Goal: Task Accomplishment & Management: Manage account settings

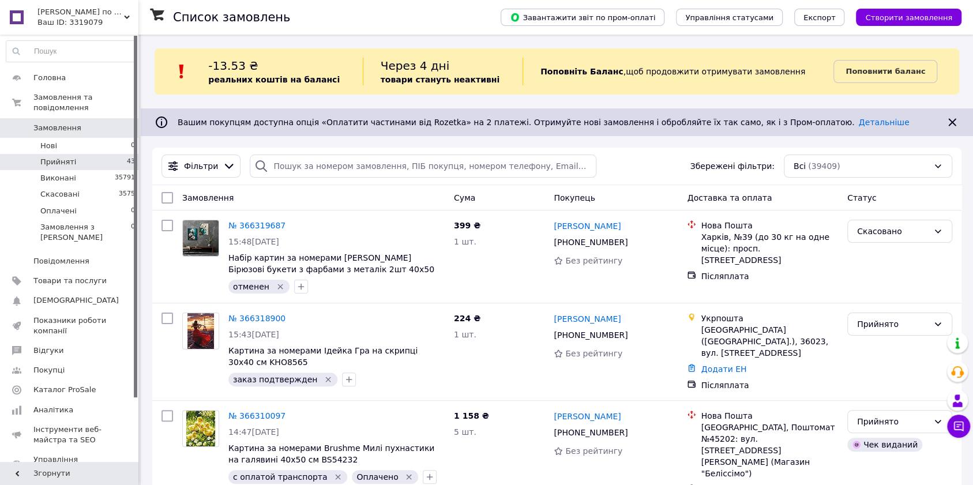
click at [84, 154] on li "Прийняті 43" at bounding box center [71, 162] width 142 height 16
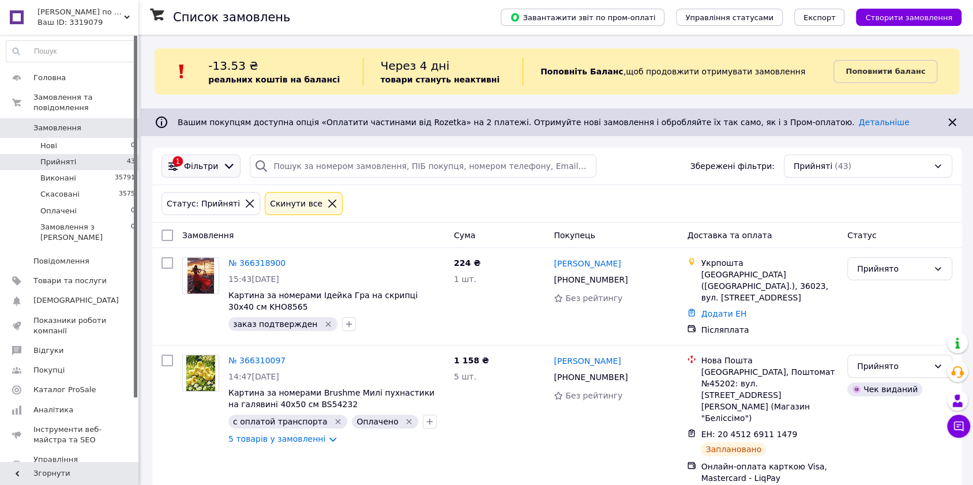
click at [225, 167] on icon at bounding box center [229, 166] width 9 height 5
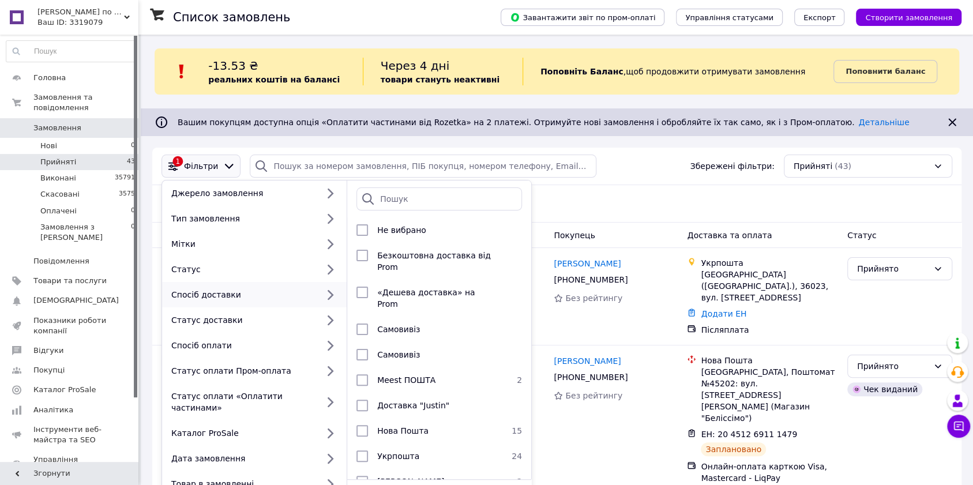
click at [238, 295] on div "Спосіб доставки" at bounding box center [242, 295] width 151 height 12
click at [360, 450] on input "checkbox" at bounding box center [362, 456] width 12 height 12
checkbox input "true"
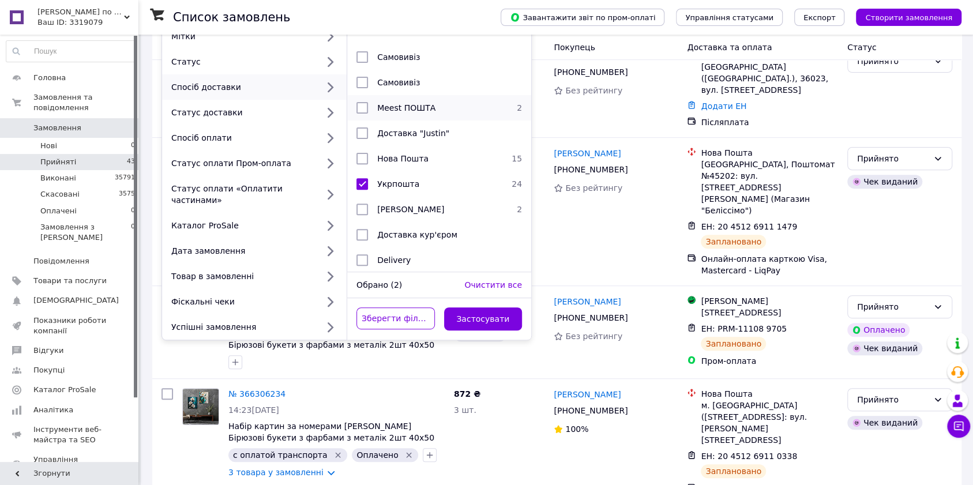
scroll to position [307, 0]
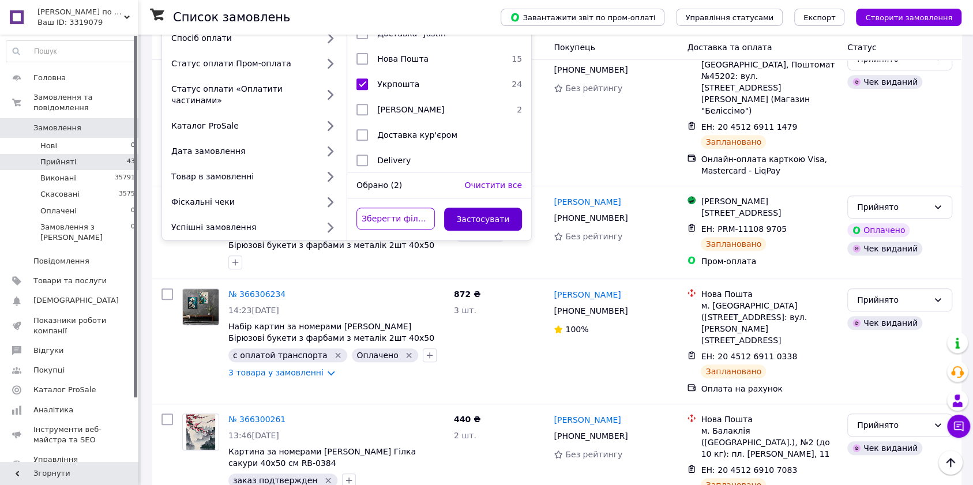
click at [494, 208] on button "Застосувати" at bounding box center [483, 219] width 78 height 23
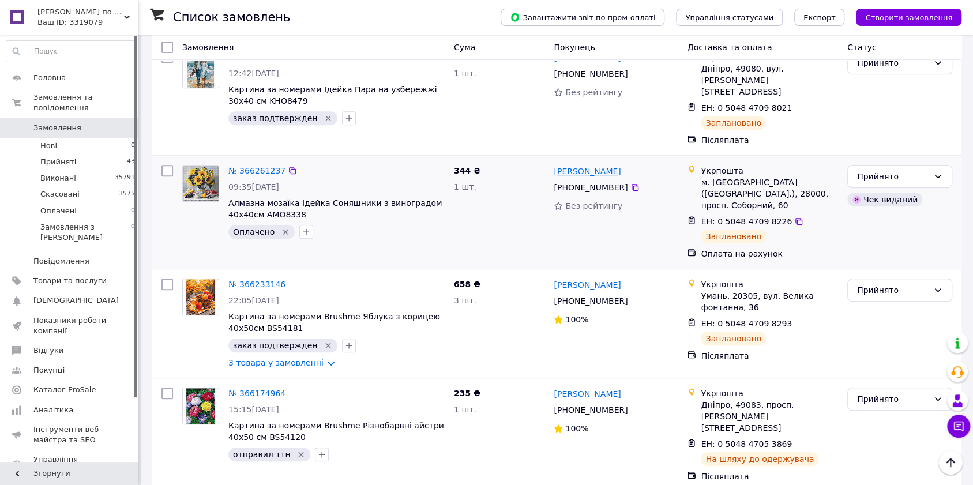
scroll to position [307, 0]
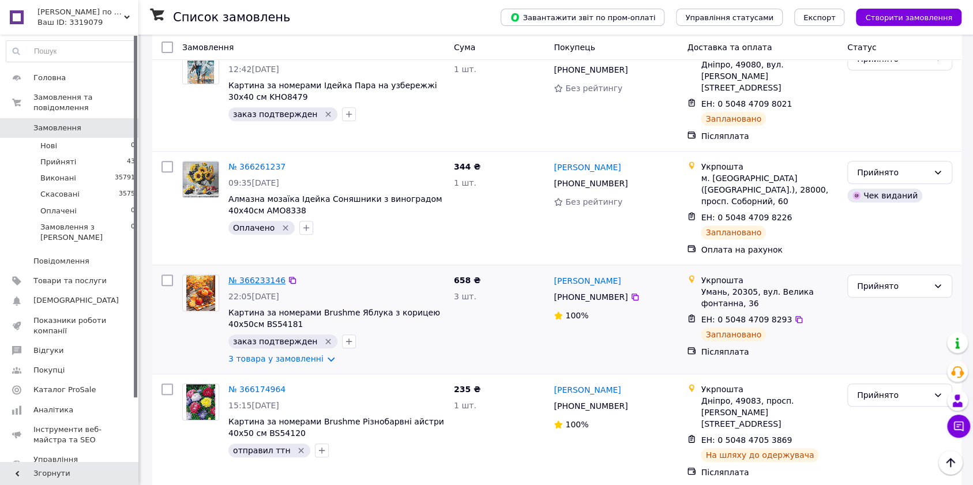
click at [258, 276] on link "№ 366233146" at bounding box center [256, 280] width 57 height 9
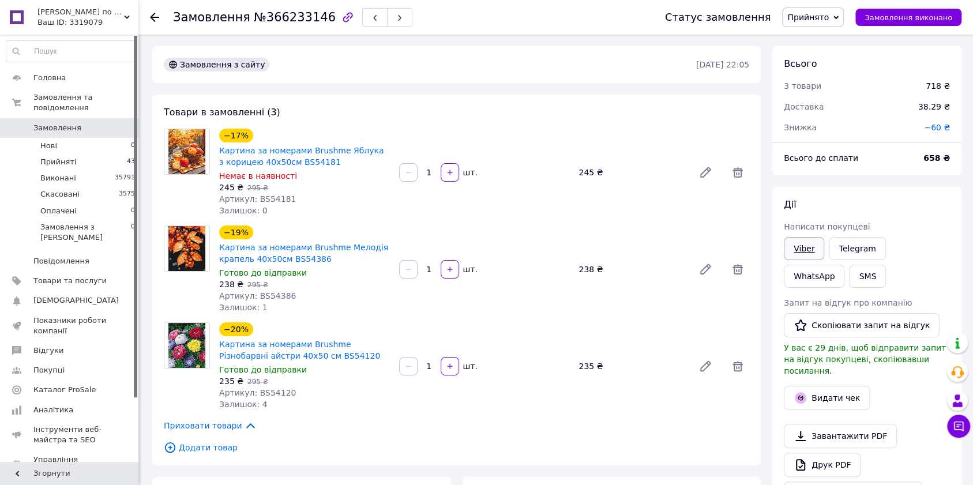
click at [796, 249] on link "Viber" at bounding box center [804, 248] width 40 height 23
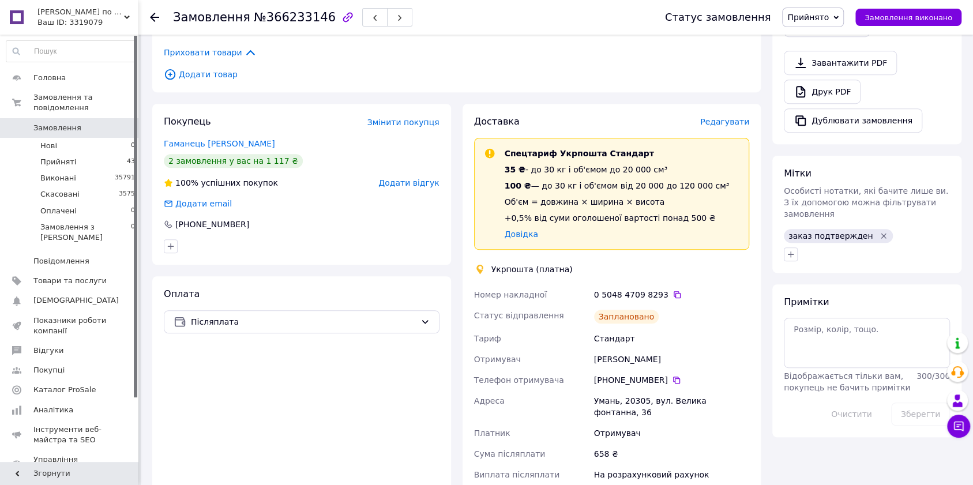
scroll to position [384, 0]
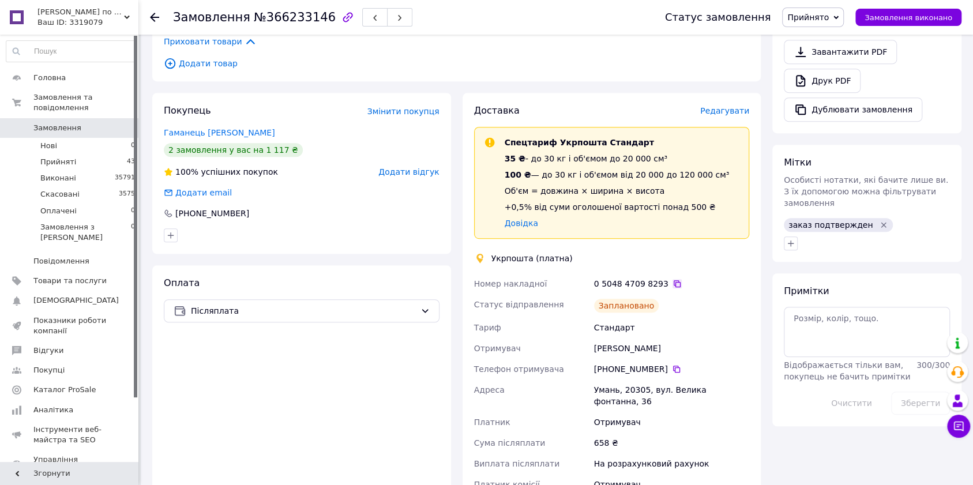
click at [672, 285] on icon at bounding box center [676, 283] width 9 height 9
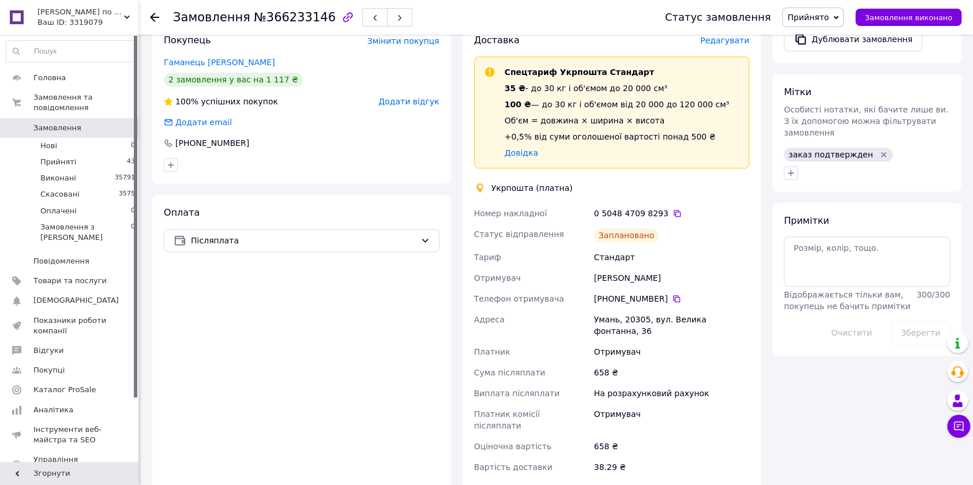
scroll to position [538, 0]
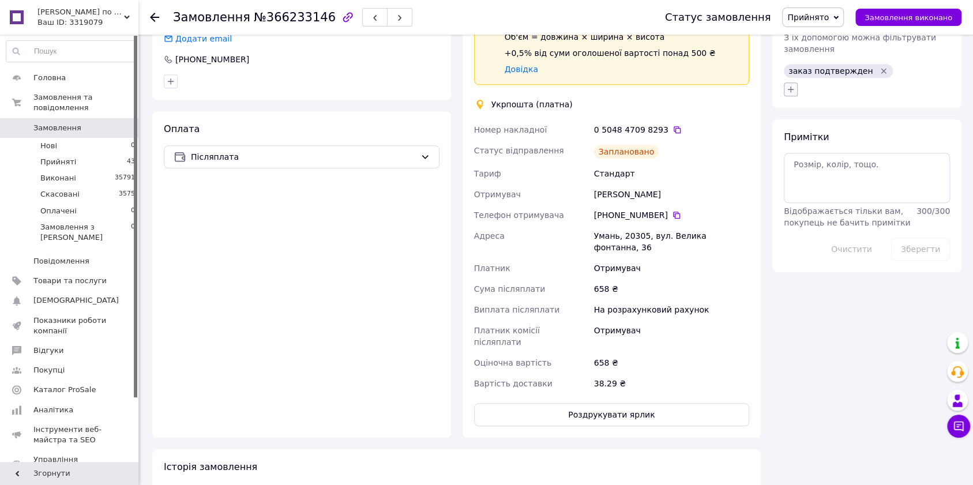
click at [791, 85] on icon "button" at bounding box center [790, 89] width 9 height 9
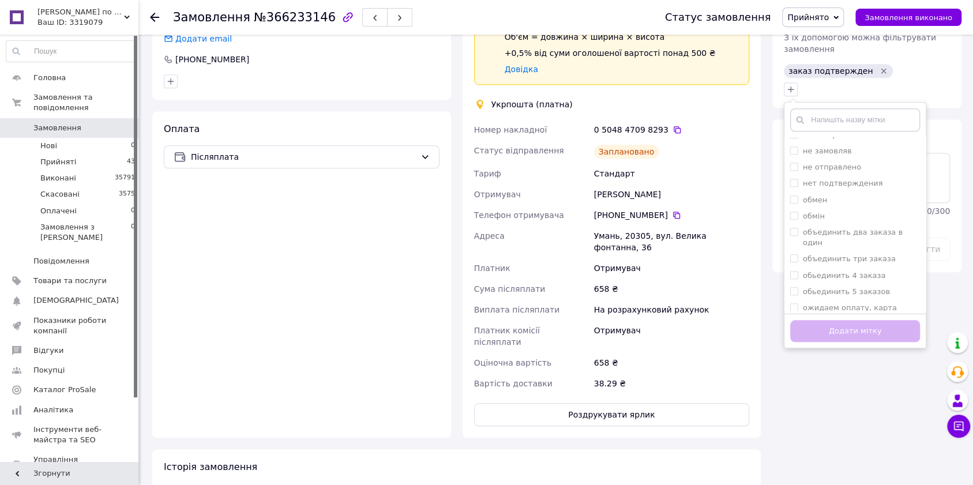
scroll to position [615, 0]
click at [819, 164] on label "отправил ттн" at bounding box center [829, 168] width 53 height 9
checkbox input "true"
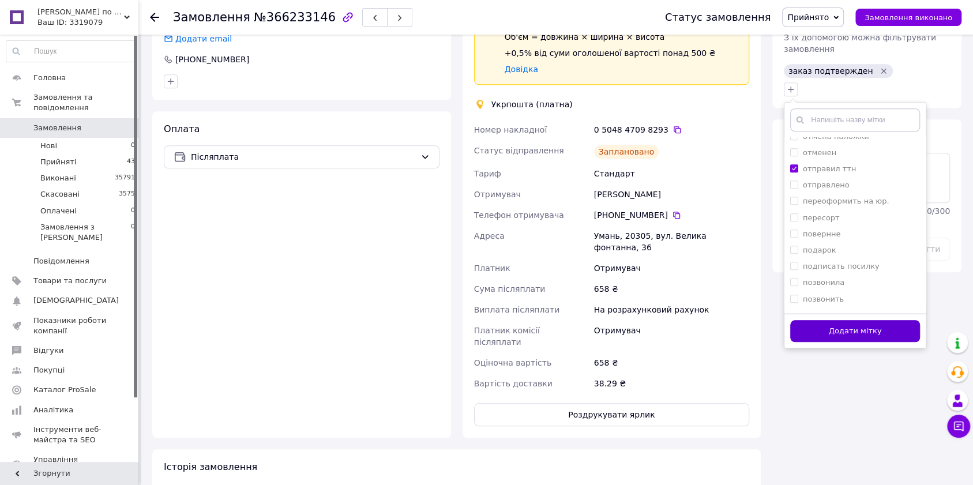
click at [861, 320] on button "Додати мітку" at bounding box center [855, 331] width 130 height 22
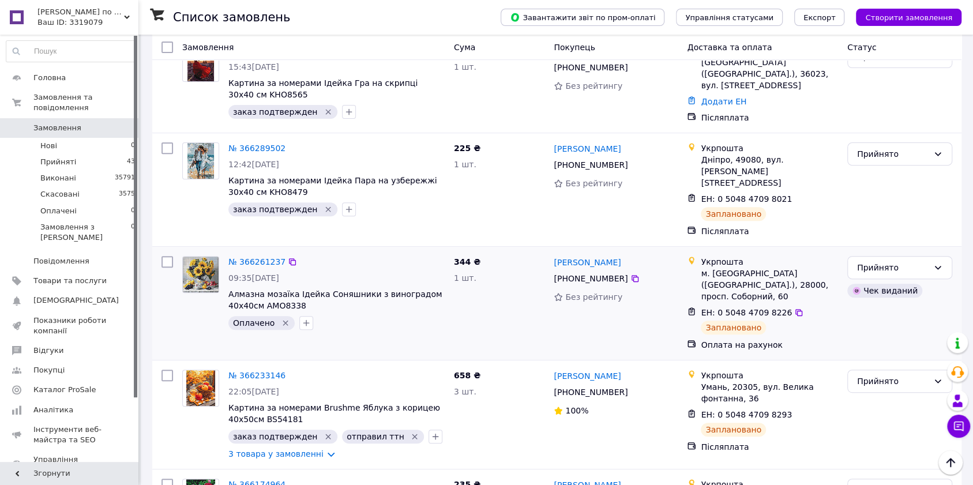
scroll to position [231, 0]
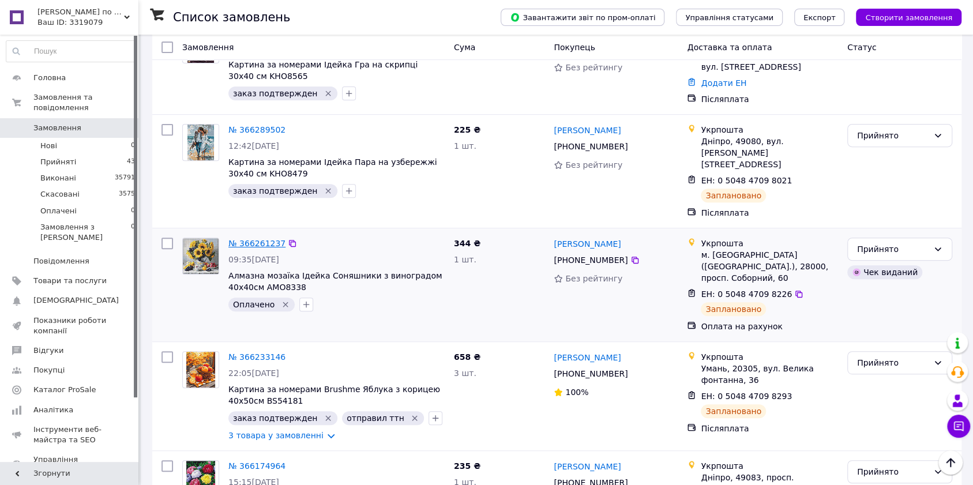
click at [265, 239] on link "№ 366261237" at bounding box center [256, 243] width 57 height 9
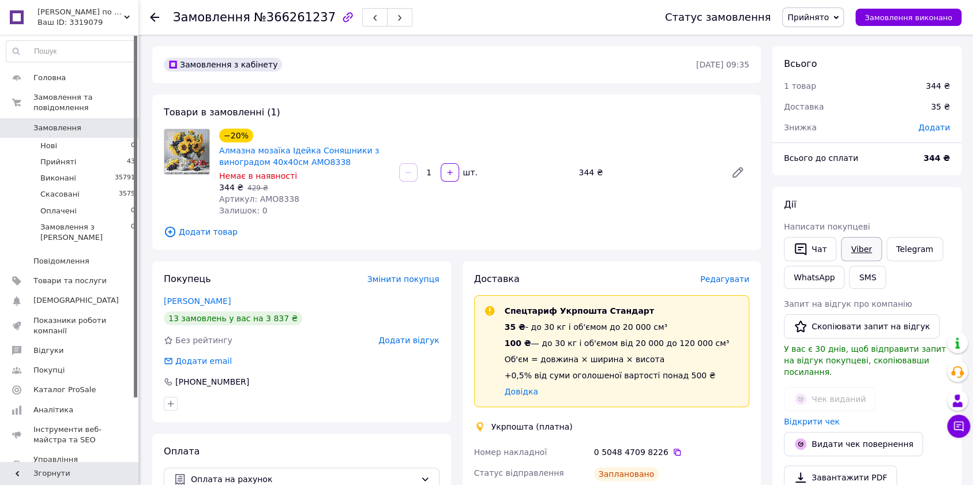
click at [852, 249] on link "Viber" at bounding box center [861, 249] width 40 height 24
click at [674, 451] on icon at bounding box center [677, 452] width 7 height 7
click at [857, 251] on link "Viber" at bounding box center [861, 249] width 40 height 24
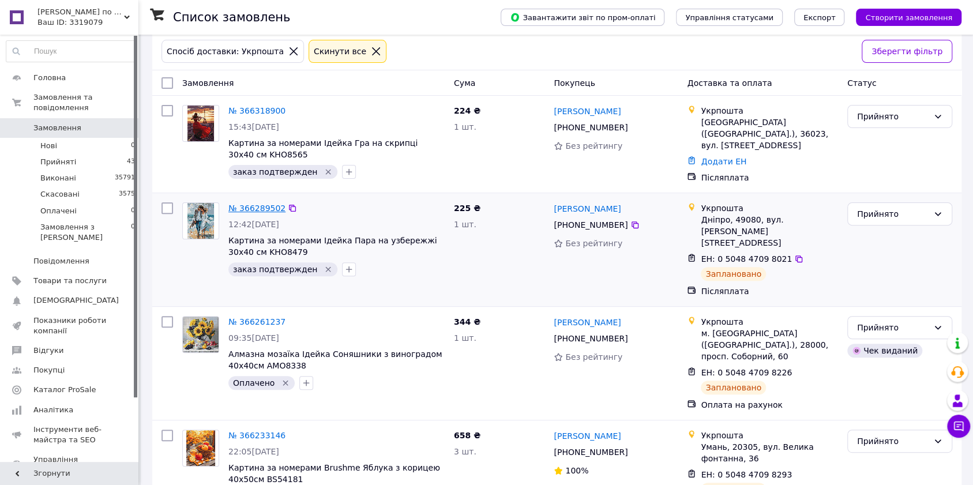
scroll to position [153, 0]
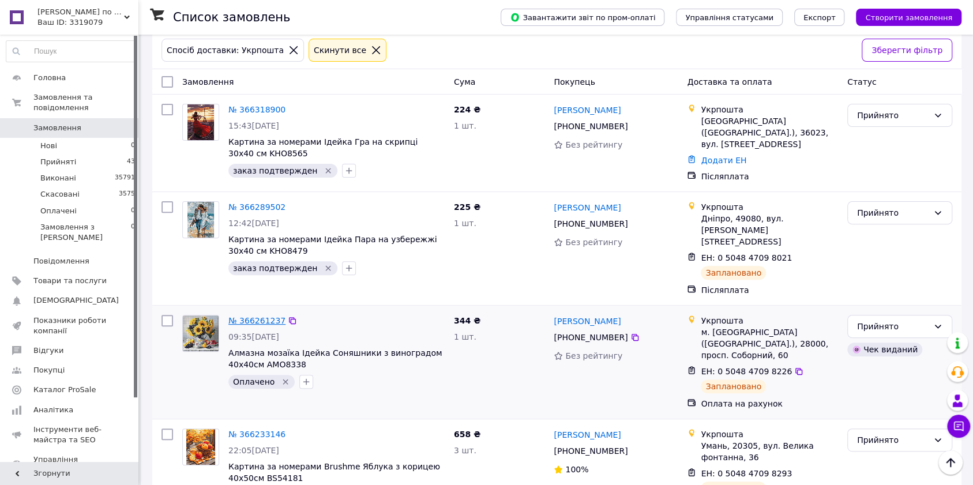
click at [261, 316] on link "№ 366261237" at bounding box center [256, 320] width 57 height 9
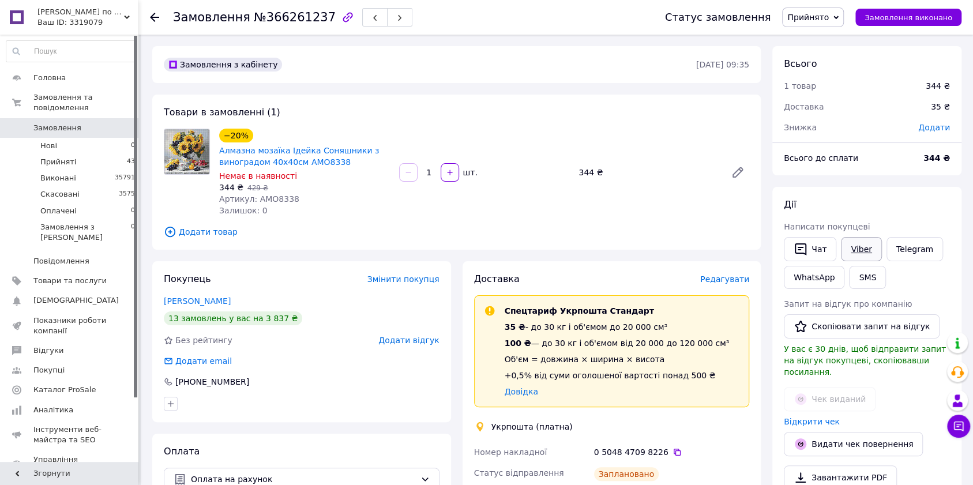
click at [867, 251] on link "Viber" at bounding box center [861, 249] width 40 height 24
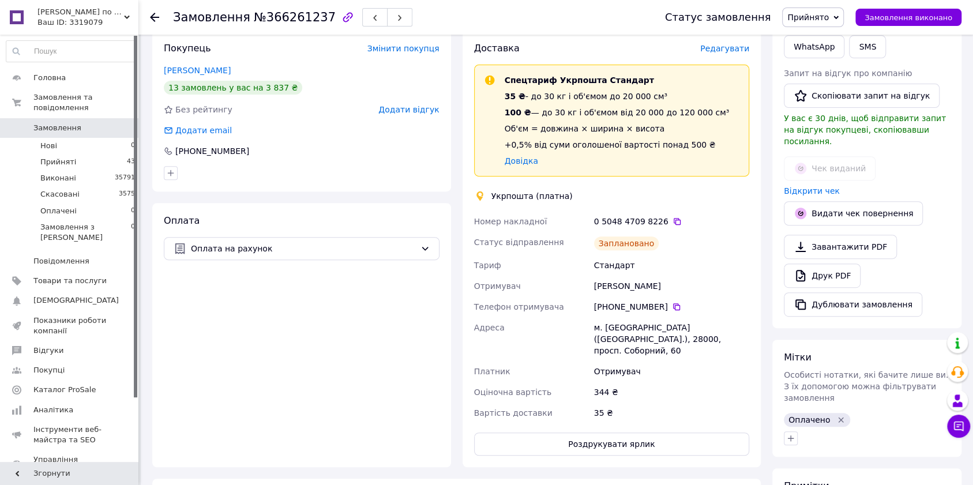
scroll to position [307, 0]
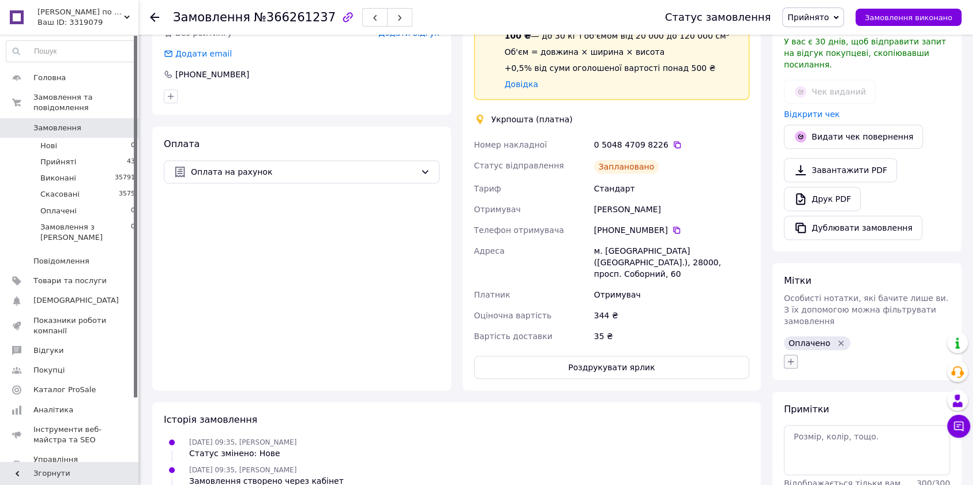
click at [791, 357] on icon "button" at bounding box center [790, 361] width 9 height 9
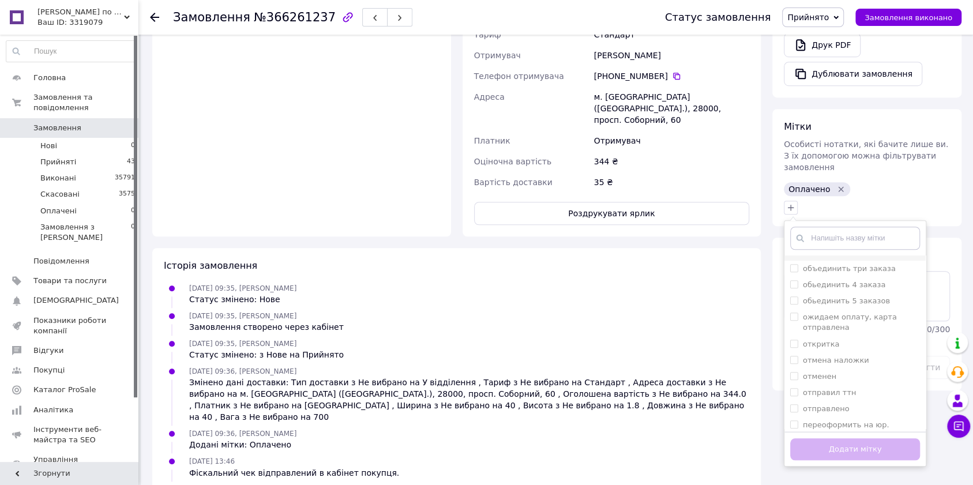
scroll to position [538, 0]
click at [835, 359] on label "отправил ттн" at bounding box center [829, 363] width 53 height 9
checkbox input "true"
click at [856, 438] on button "Додати мітку" at bounding box center [855, 449] width 130 height 22
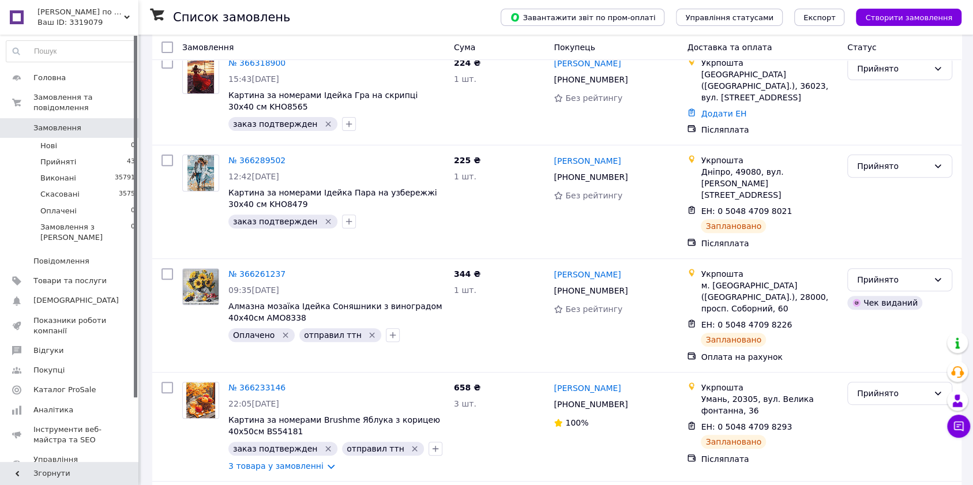
scroll to position [231, 0]
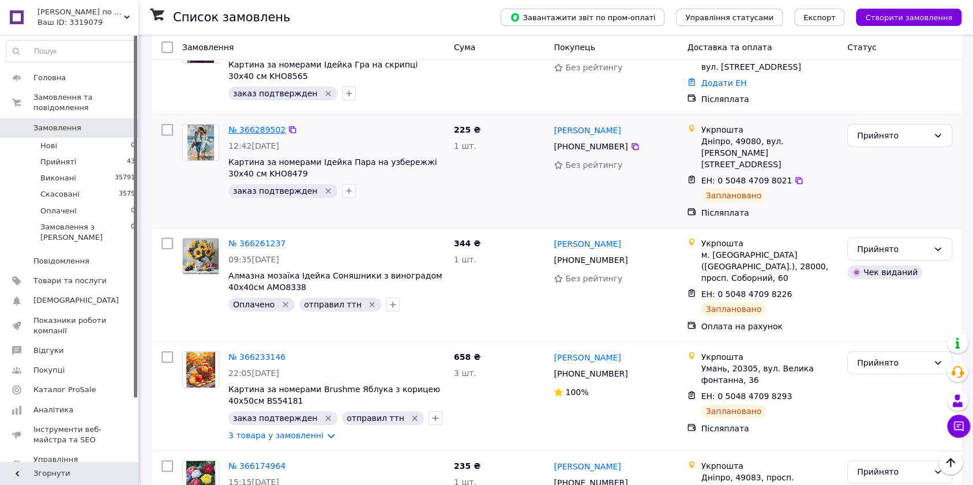
click at [265, 125] on link "№ 366289502" at bounding box center [256, 129] width 57 height 9
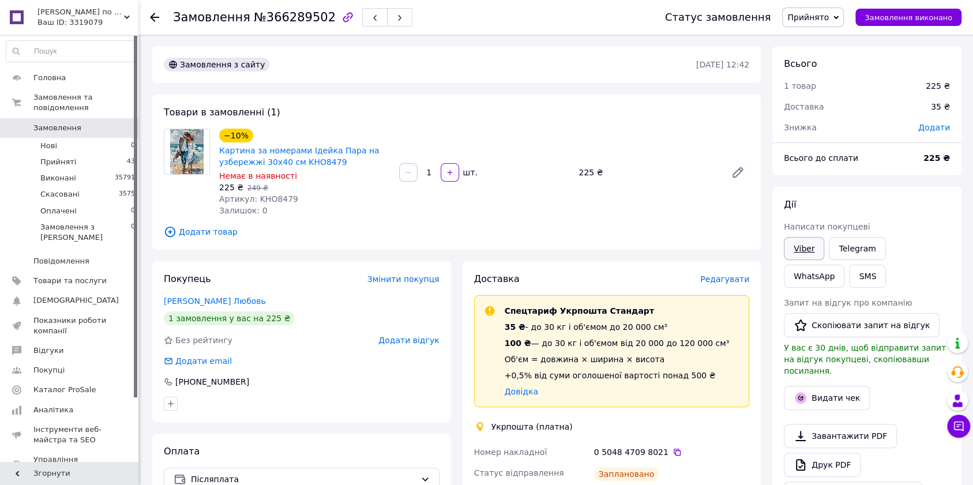
click at [798, 253] on link "Viber" at bounding box center [804, 248] width 40 height 23
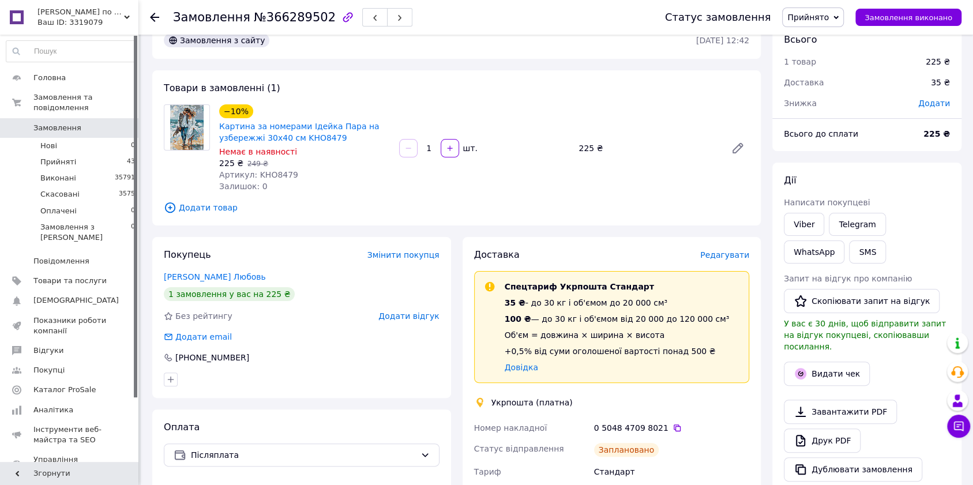
scroll to position [77, 0]
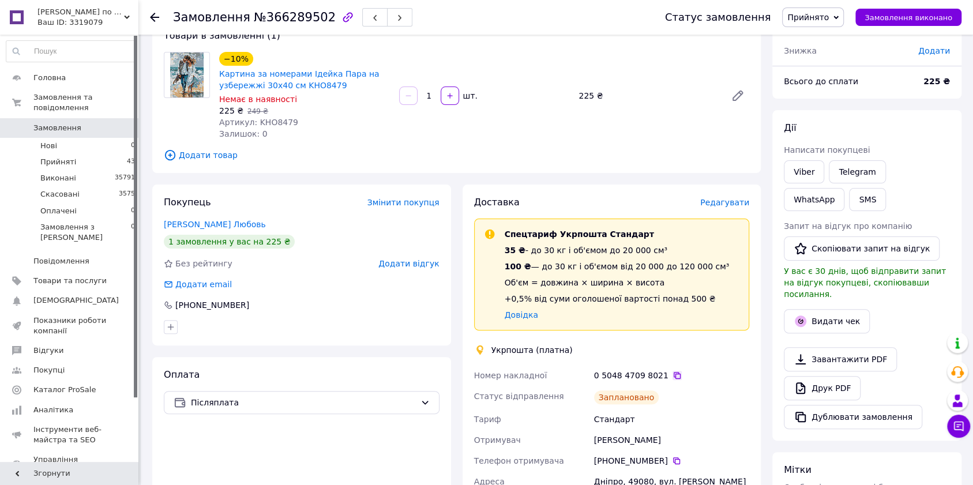
click at [672, 376] on icon at bounding box center [676, 375] width 9 height 9
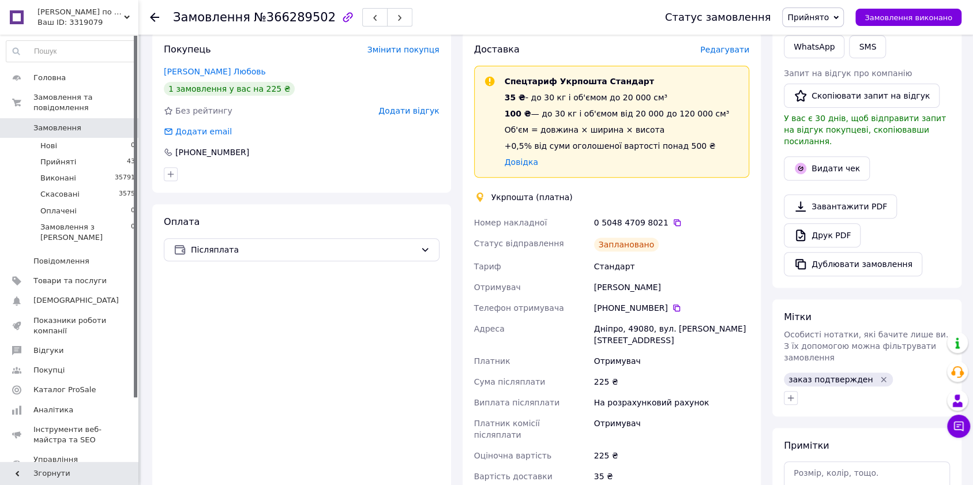
scroll to position [231, 0]
click at [790, 392] on icon "button" at bounding box center [790, 396] width 9 height 9
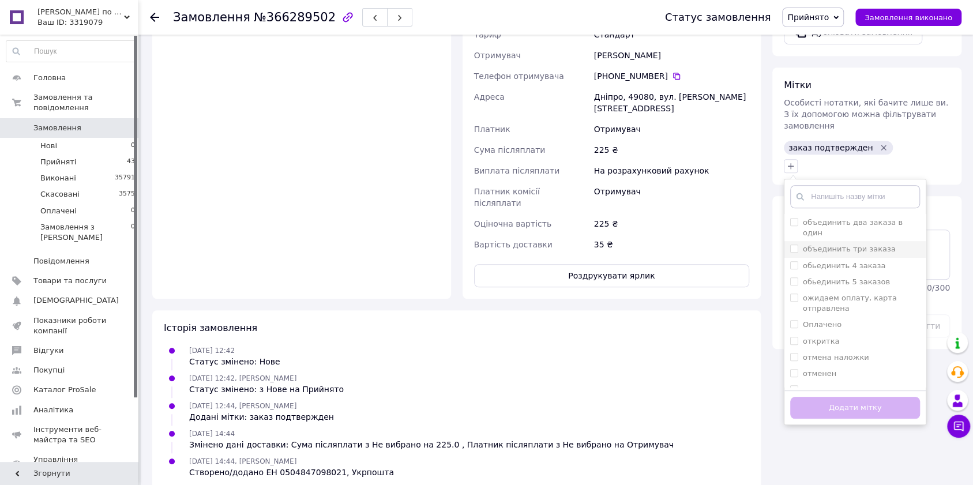
scroll to position [538, 0]
click at [840, 318] on label "отправил ттн" at bounding box center [829, 322] width 53 height 9
checkbox input "true"
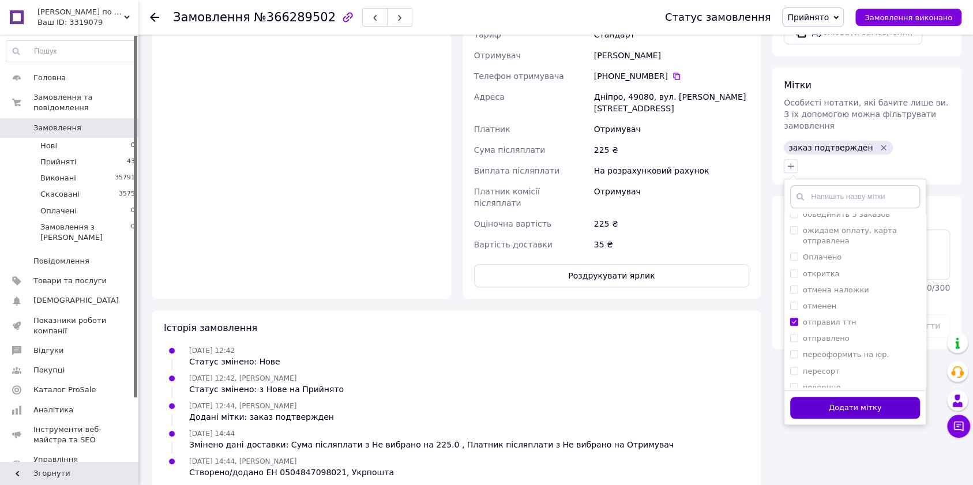
click at [845, 397] on button "Додати мітку" at bounding box center [855, 408] width 130 height 22
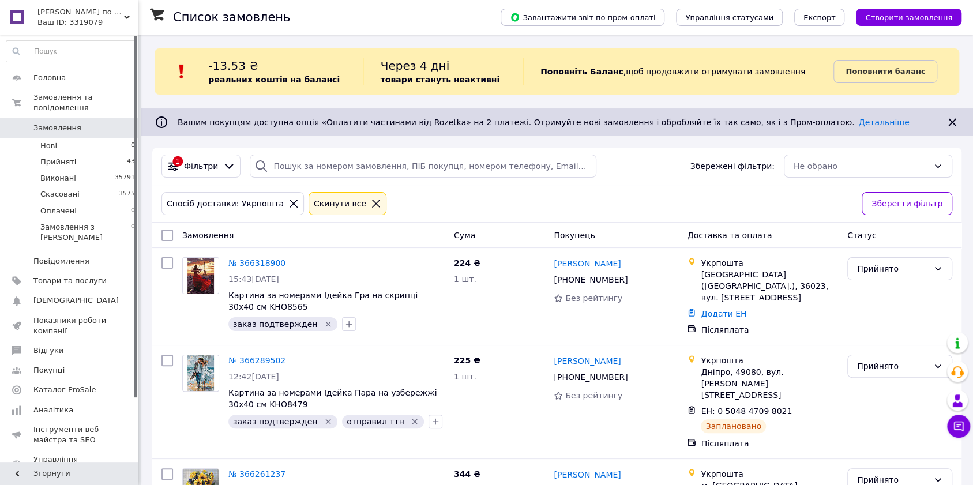
click at [288, 201] on icon at bounding box center [293, 203] width 10 height 10
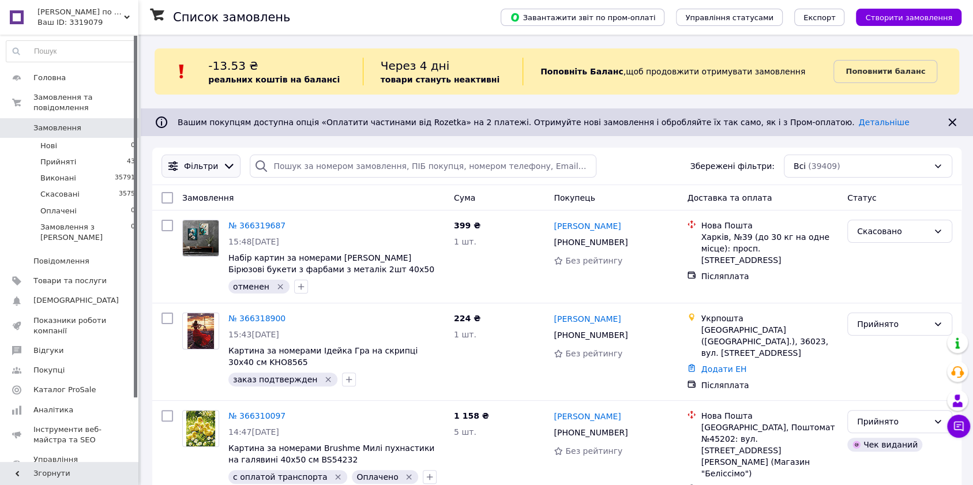
click at [227, 166] on icon at bounding box center [229, 166] width 13 height 13
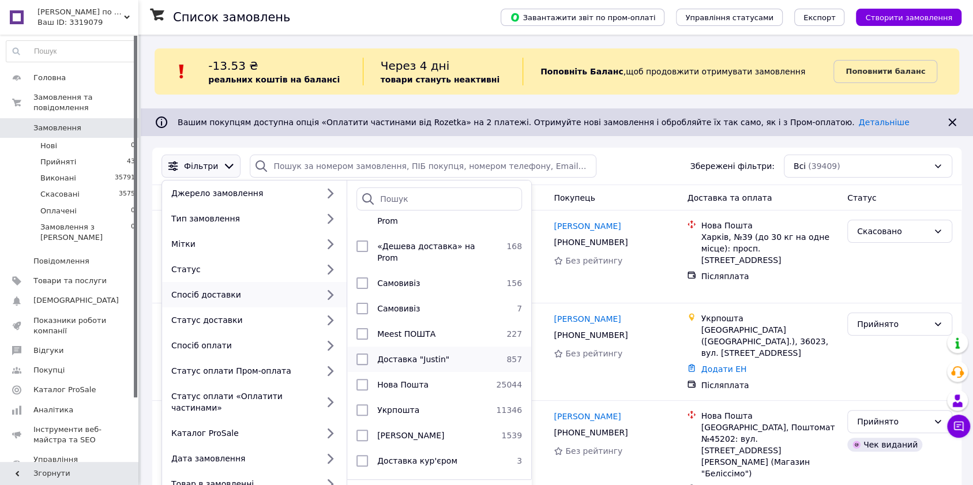
scroll to position [65, 0]
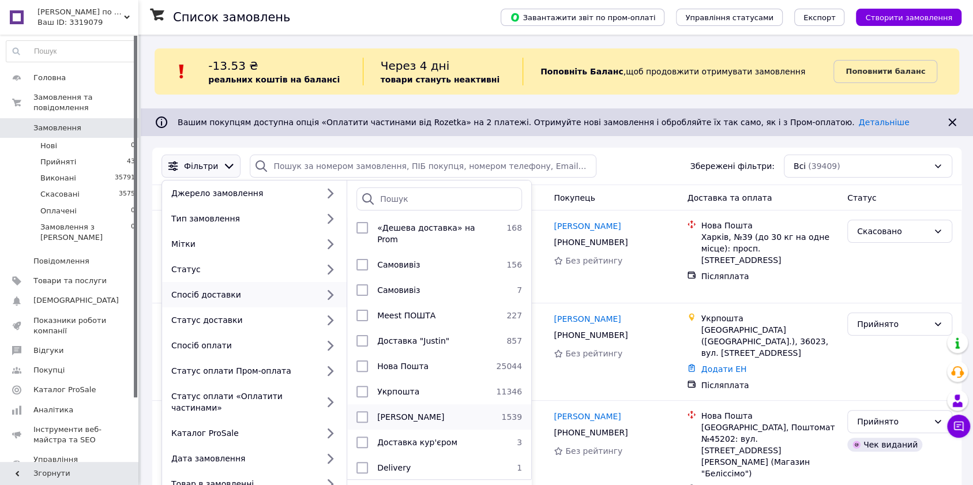
click at [431, 412] on span "[PERSON_NAME]" at bounding box center [410, 416] width 67 height 9
checkbox input "true"
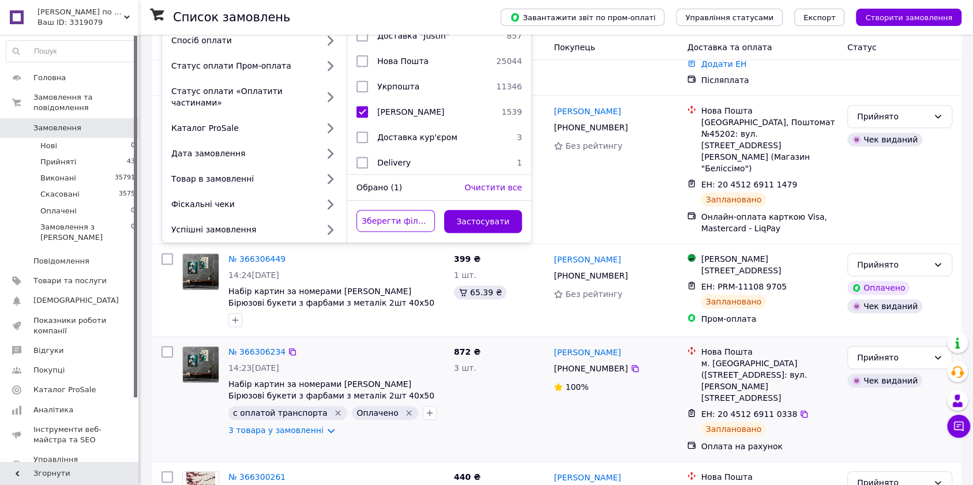
scroll to position [307, 0]
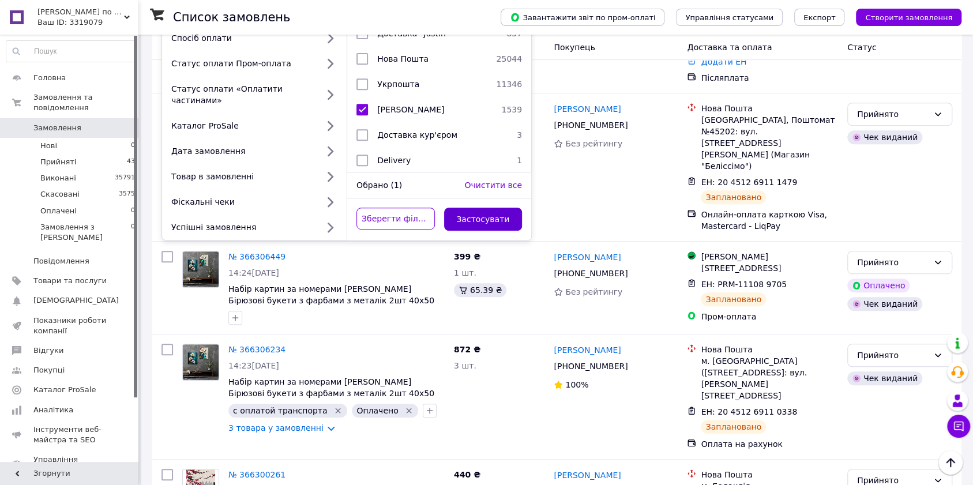
click at [491, 209] on button "Застосувати" at bounding box center [483, 219] width 78 height 23
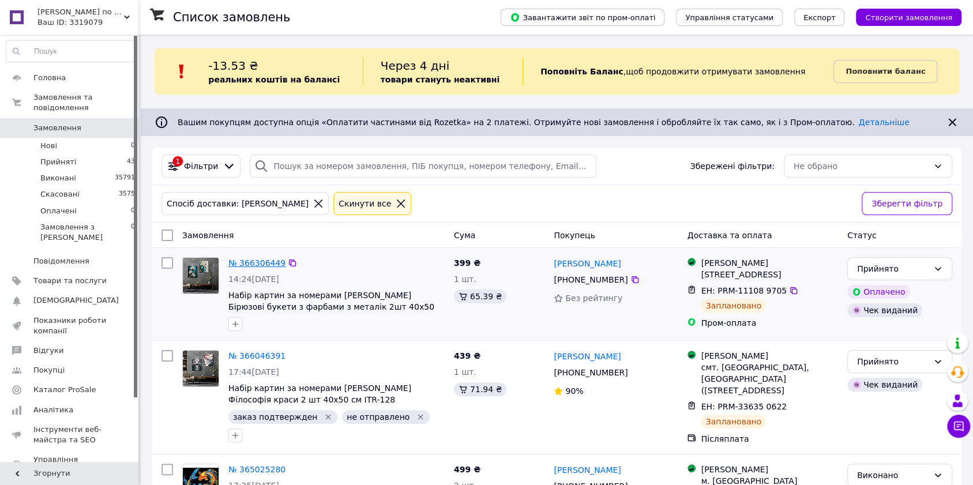
click at [259, 262] on link "№ 366306449" at bounding box center [256, 262] width 57 height 9
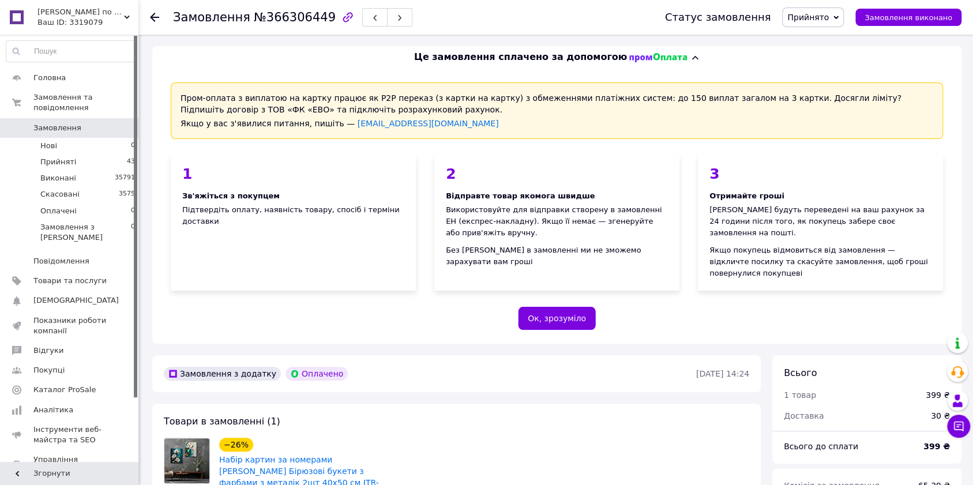
scroll to position [231, 0]
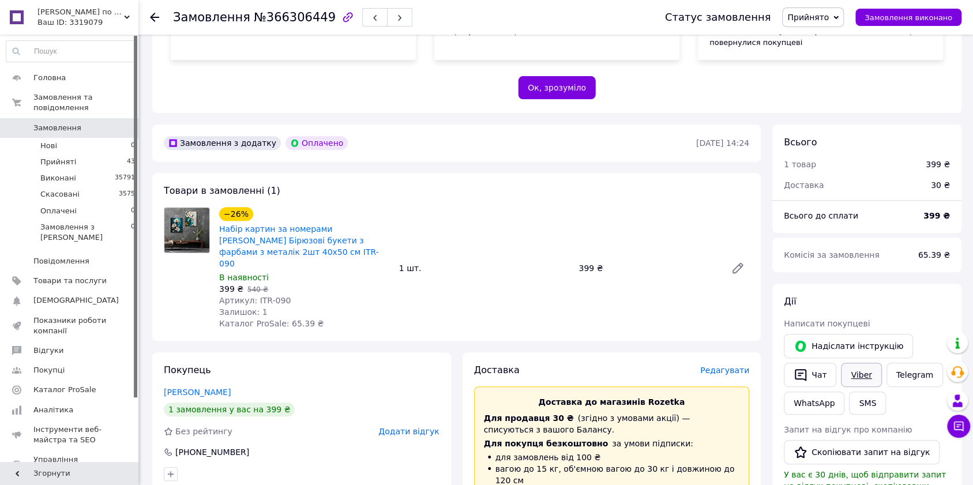
click at [860, 363] on link "Viber" at bounding box center [861, 375] width 40 height 24
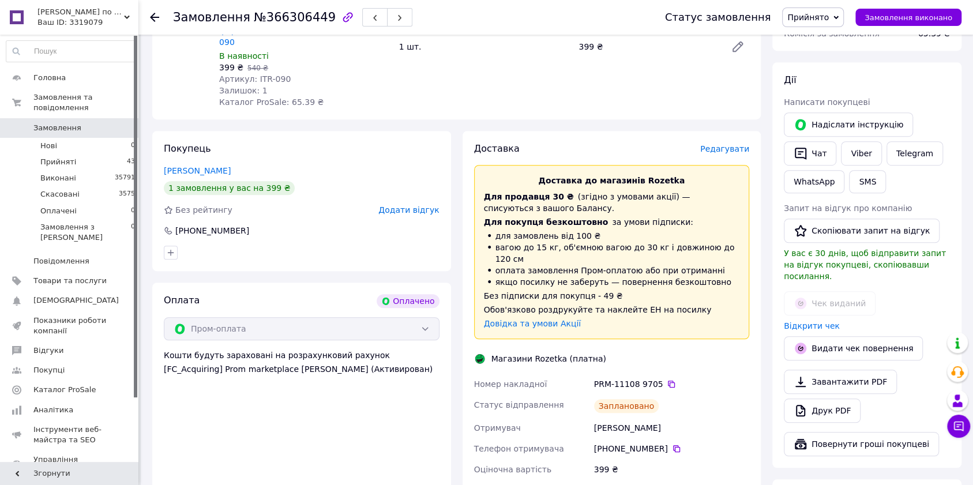
scroll to position [461, 0]
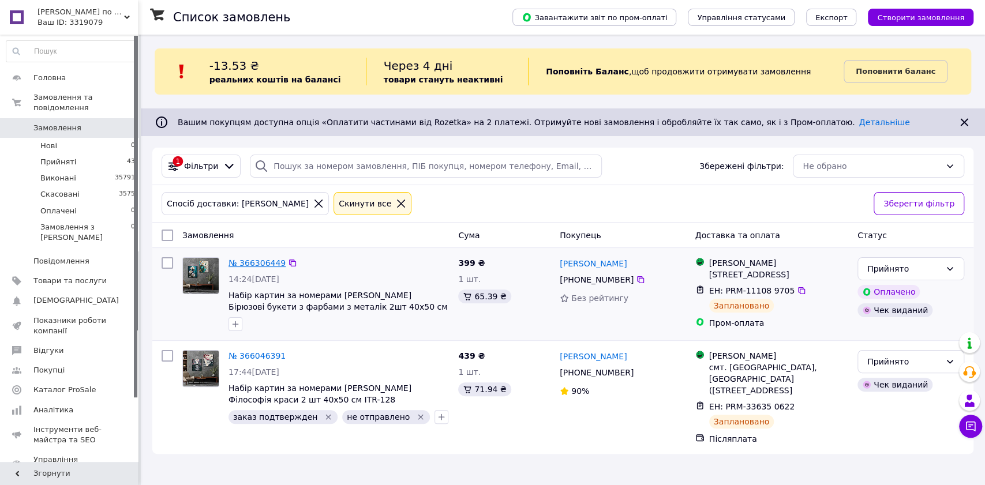
click at [262, 261] on link "№ 366306449" at bounding box center [256, 262] width 57 height 9
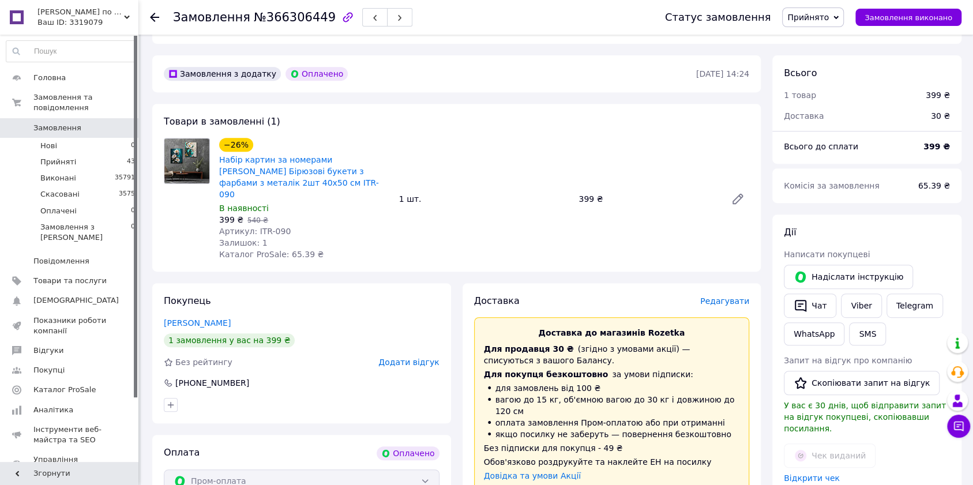
scroll to position [307, 0]
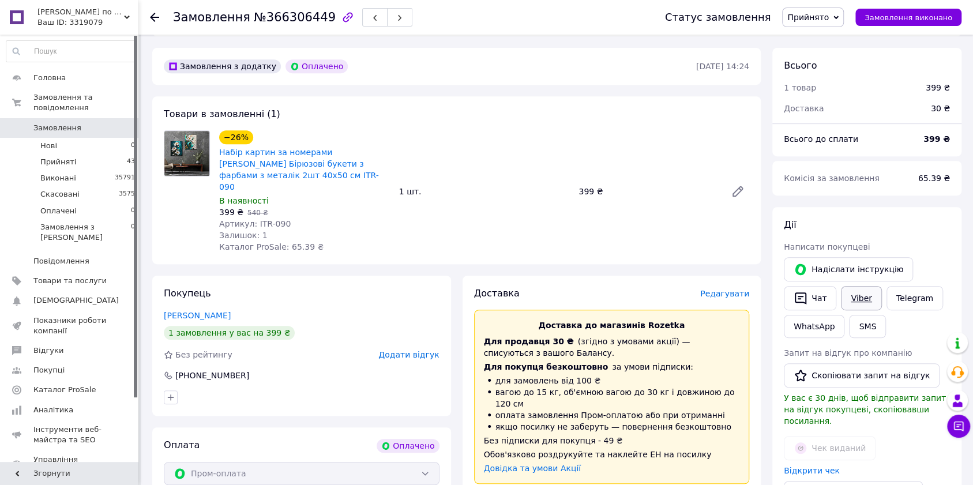
click at [872, 286] on link "Viber" at bounding box center [861, 298] width 40 height 24
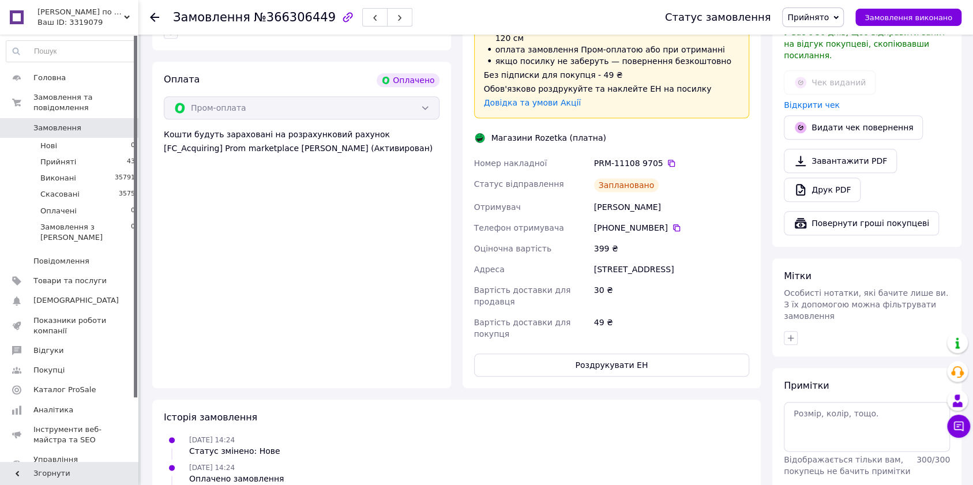
scroll to position [692, 0]
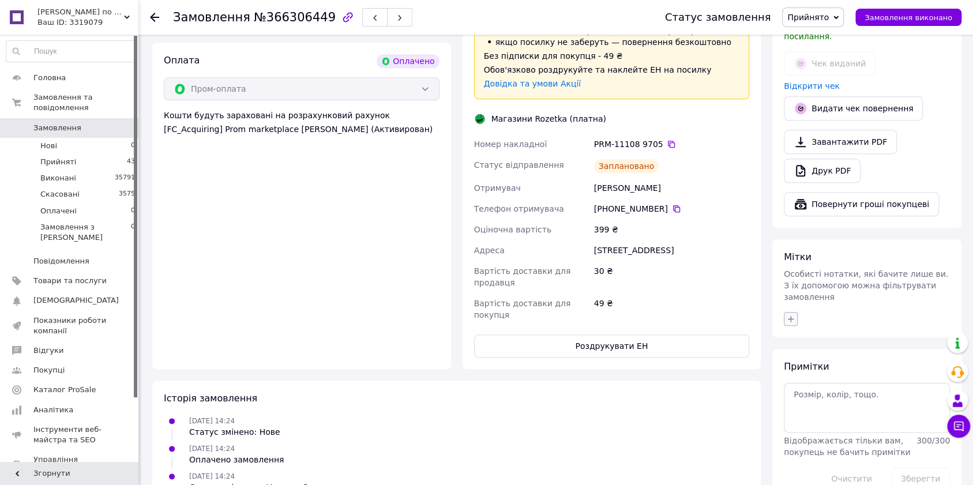
click at [791, 312] on button "button" at bounding box center [791, 319] width 14 height 14
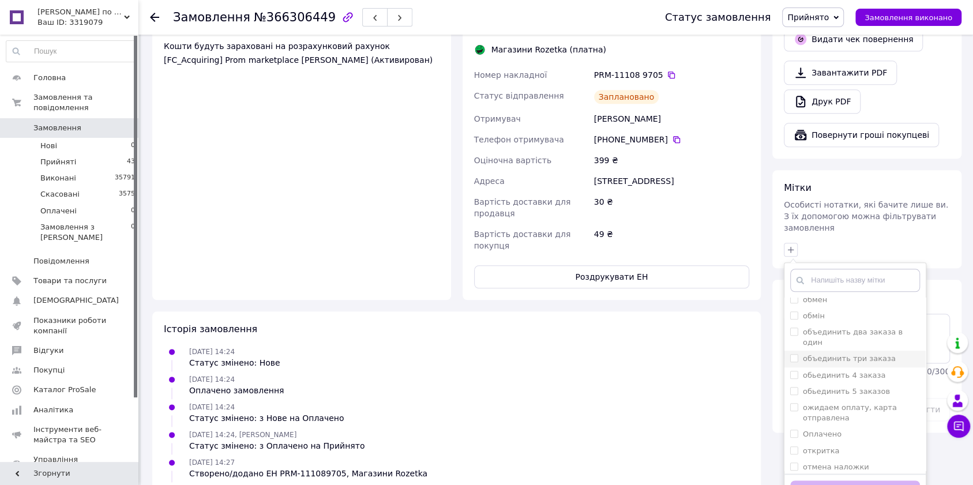
scroll to position [538, 0]
click at [837, 418] on label "отправил ттн" at bounding box center [829, 422] width 53 height 9
checkbox input "true"
click at [870, 480] on button "Додати мітку" at bounding box center [855, 491] width 130 height 22
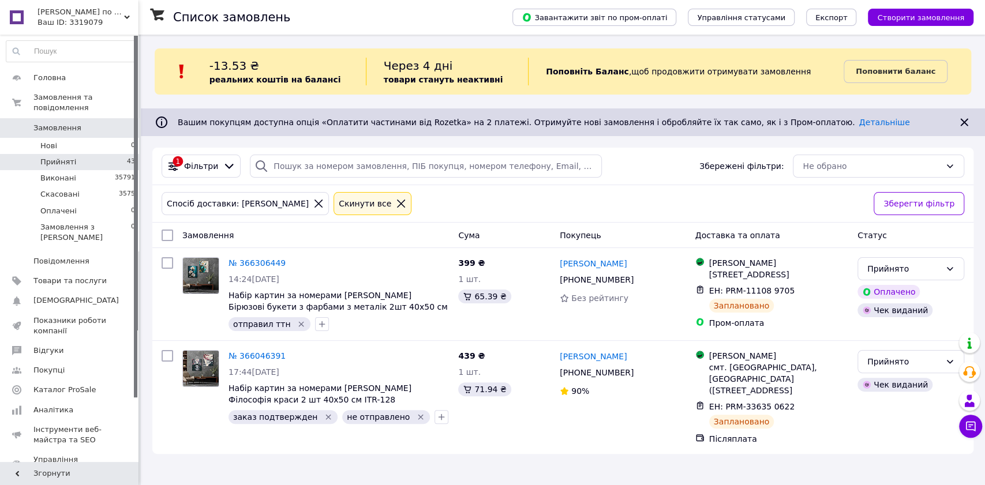
click at [70, 157] on span "Прийняті" at bounding box center [58, 162] width 36 height 10
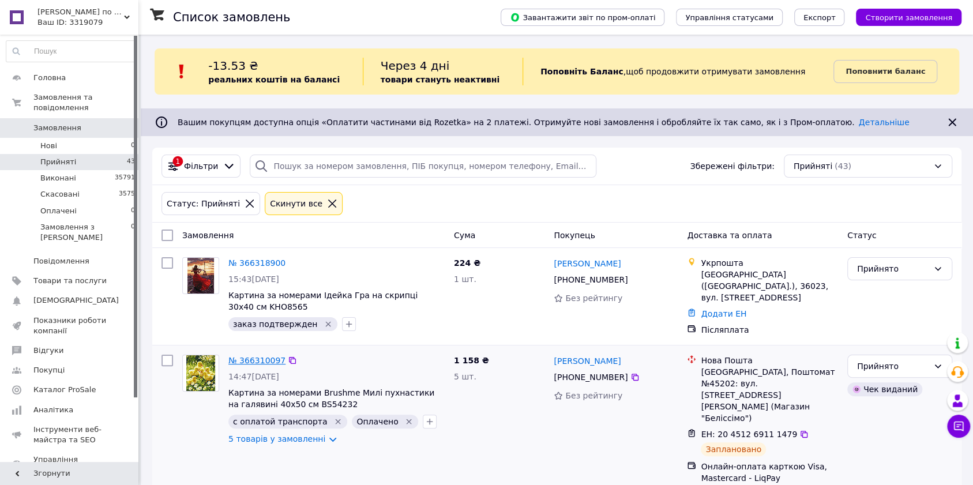
click at [259, 356] on link "№ 366310097" at bounding box center [256, 360] width 57 height 9
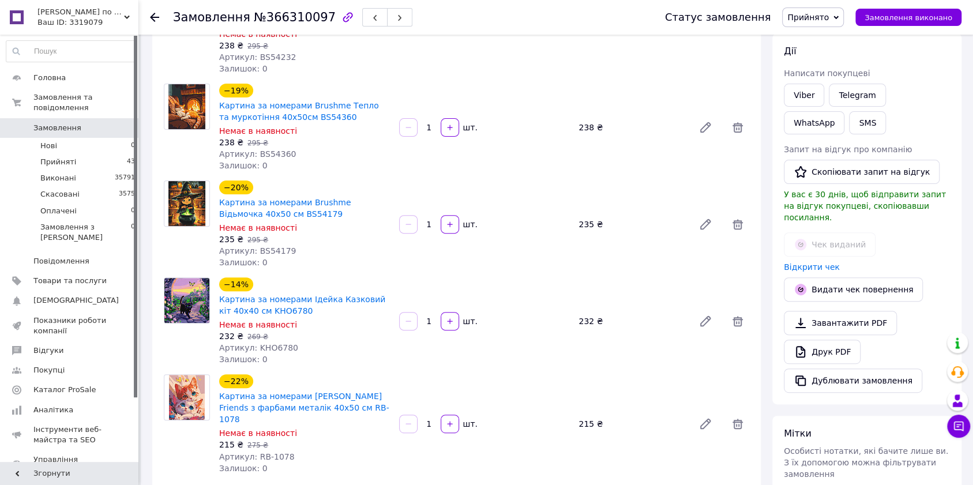
scroll to position [77, 0]
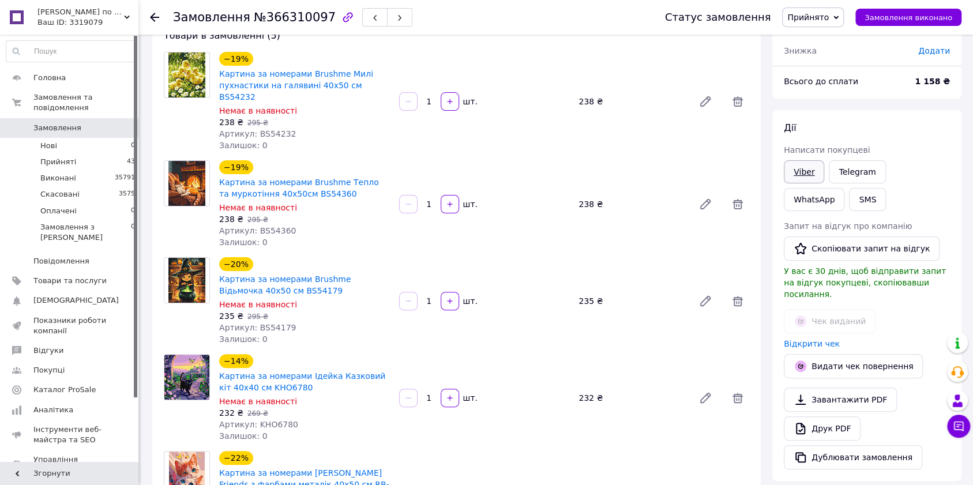
click at [802, 171] on link "Viber" at bounding box center [804, 171] width 40 height 23
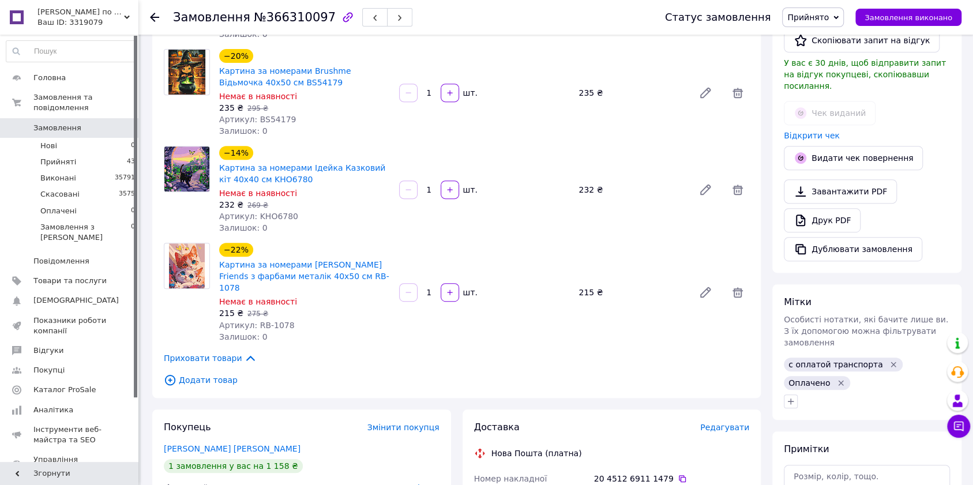
scroll to position [461, 0]
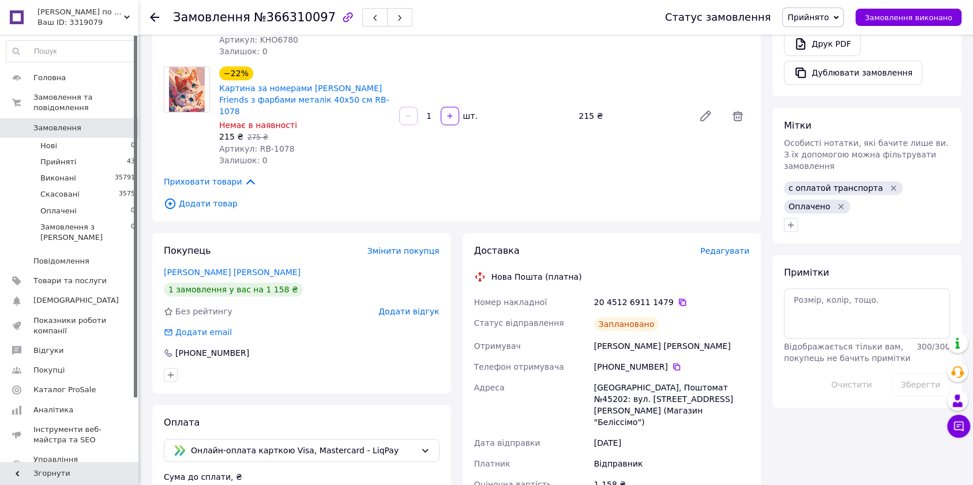
click at [678, 298] on icon at bounding box center [682, 302] width 9 height 9
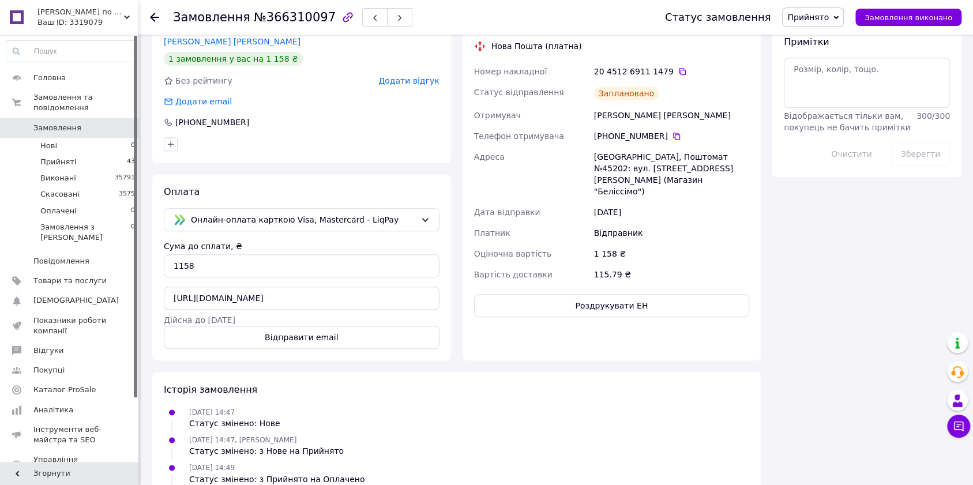
scroll to position [538, 0]
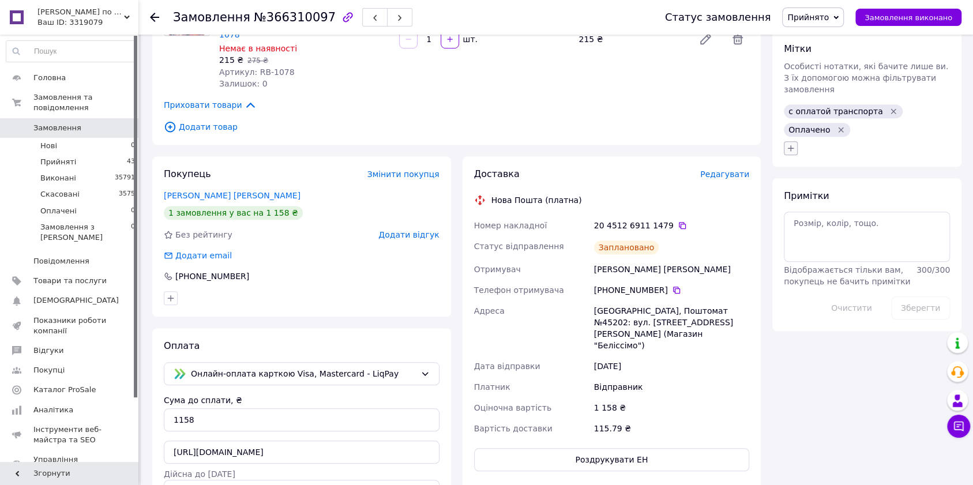
click at [790, 145] on icon "button" at bounding box center [791, 148] width 6 height 6
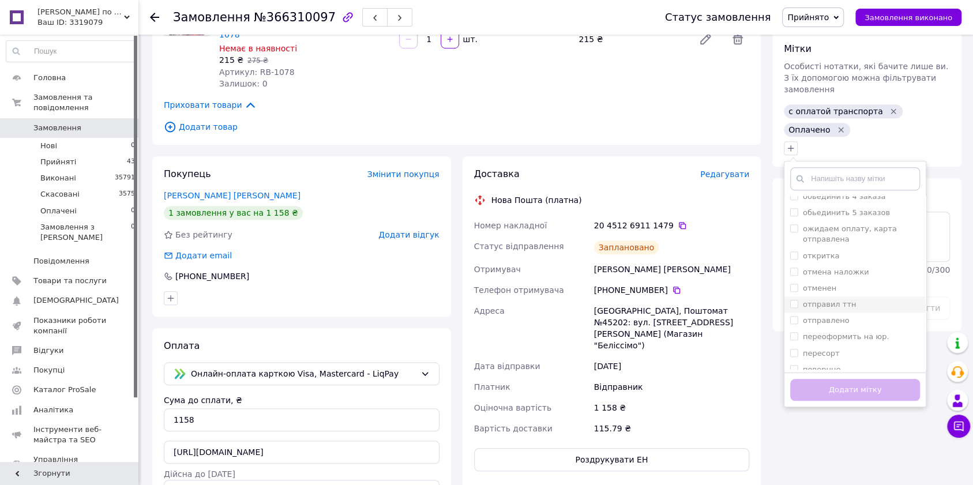
click at [843, 300] on label "отправил ттн" at bounding box center [829, 304] width 53 height 9
checkbox input "true"
click at [845, 379] on button "Додати мітку" at bounding box center [855, 390] width 130 height 22
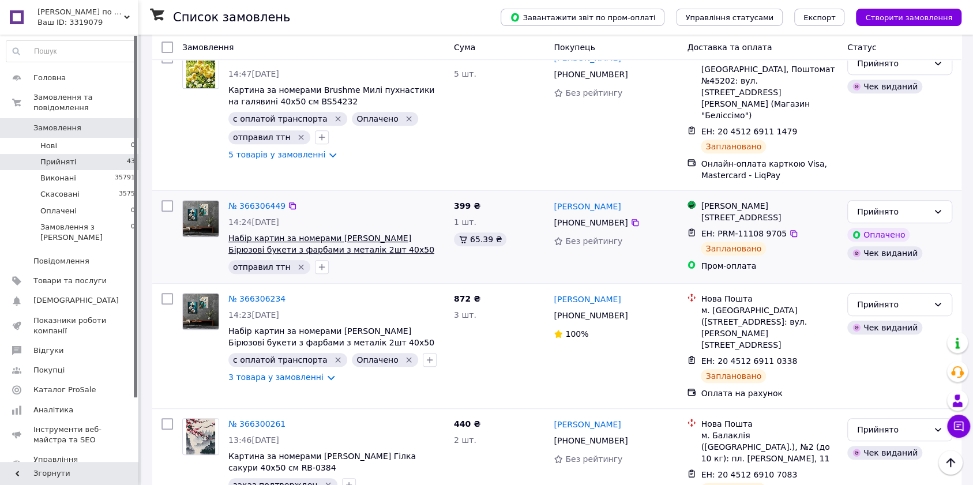
scroll to position [307, 0]
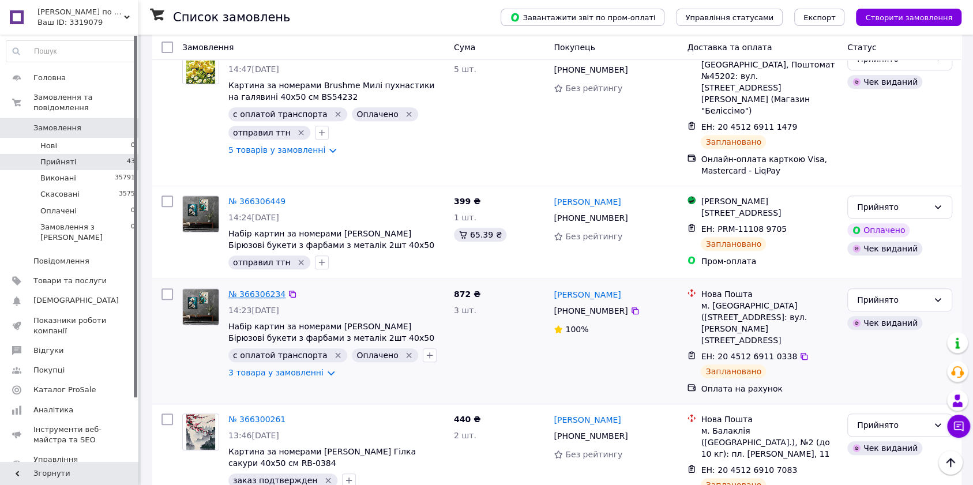
click at [253, 290] on link "№ 366306234" at bounding box center [256, 294] width 57 height 9
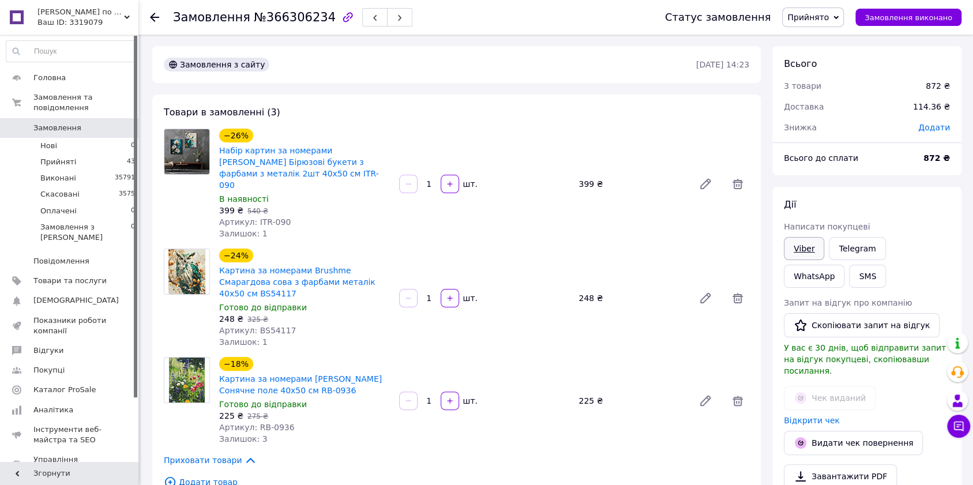
click at [810, 247] on link "Viber" at bounding box center [804, 248] width 40 height 23
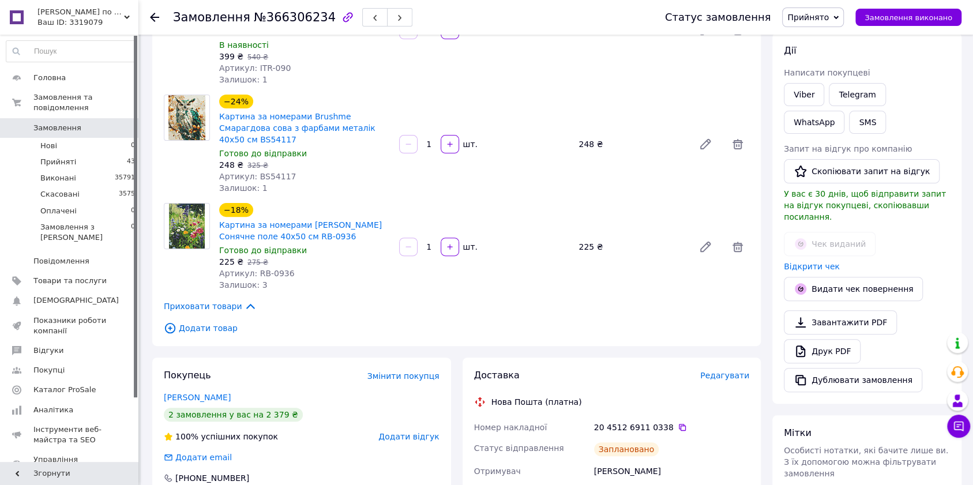
scroll to position [231, 0]
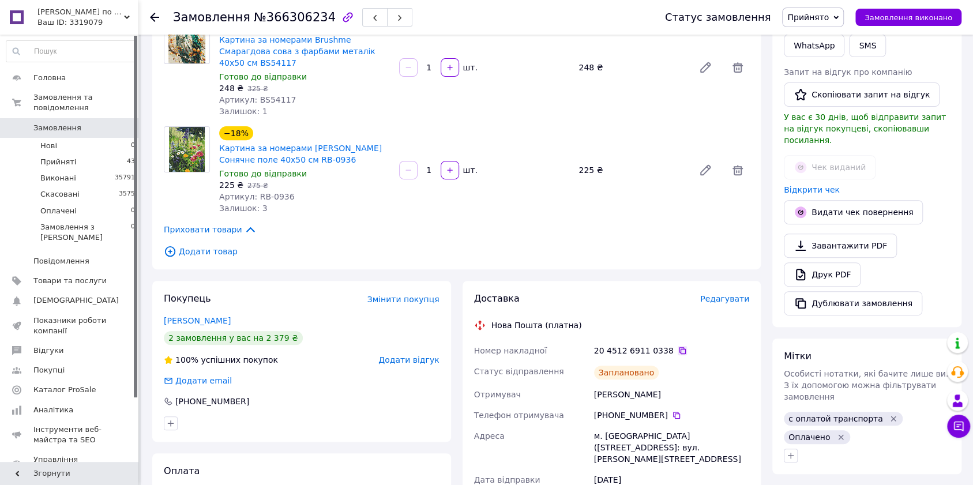
click at [678, 346] on icon at bounding box center [682, 350] width 9 height 9
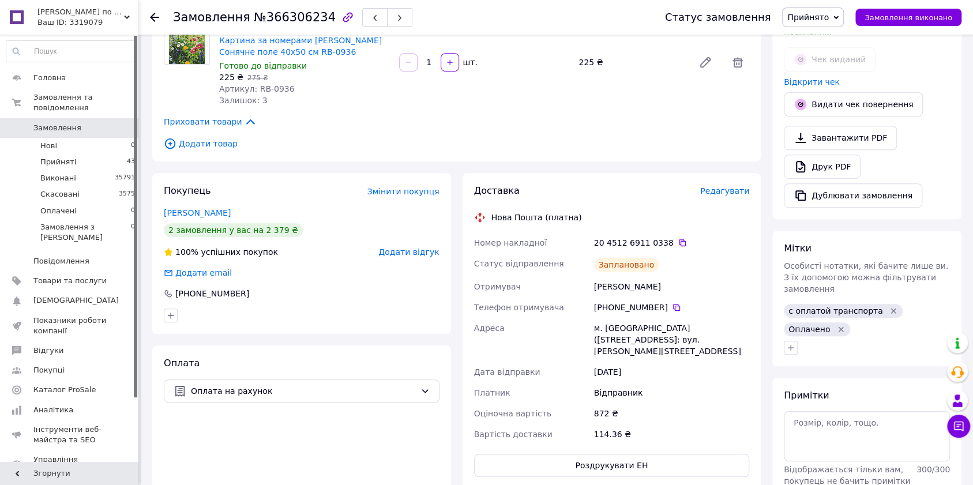
scroll to position [538, 0]
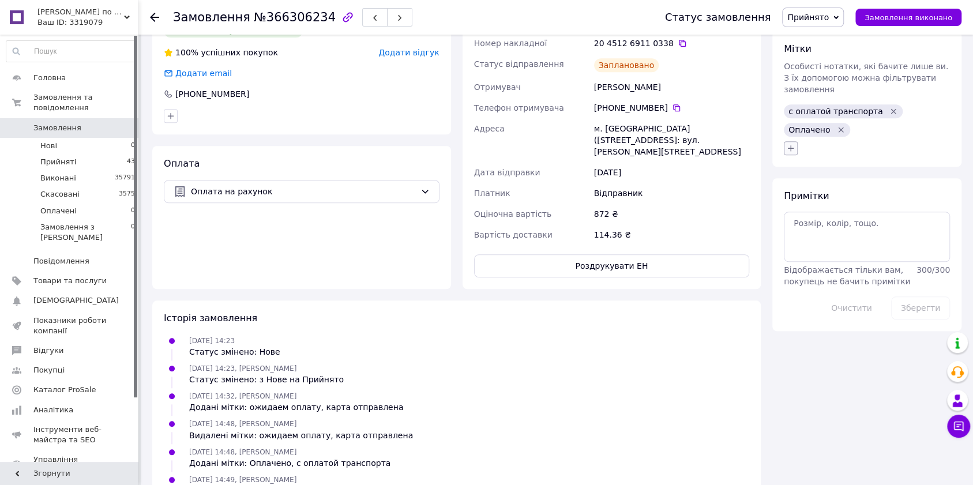
click at [790, 145] on icon "button" at bounding box center [791, 148] width 6 height 6
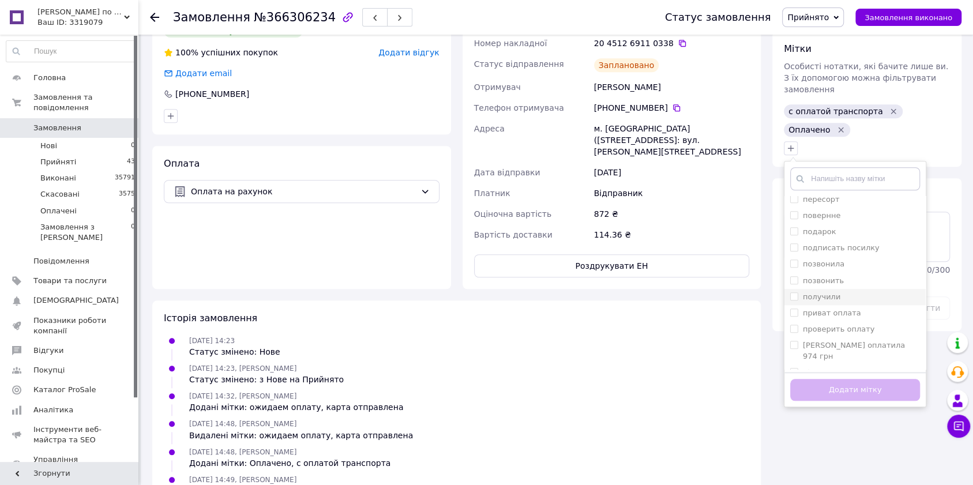
scroll to position [615, 0]
click at [830, 223] on label "отправил ттн" at bounding box center [829, 227] width 53 height 9
checkbox input "true"
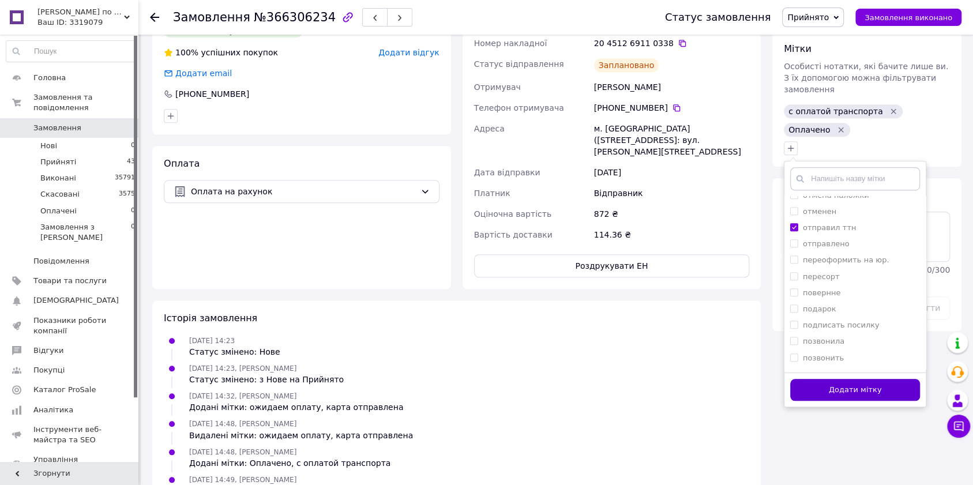
click at [855, 379] on button "Додати мітку" at bounding box center [855, 390] width 130 height 22
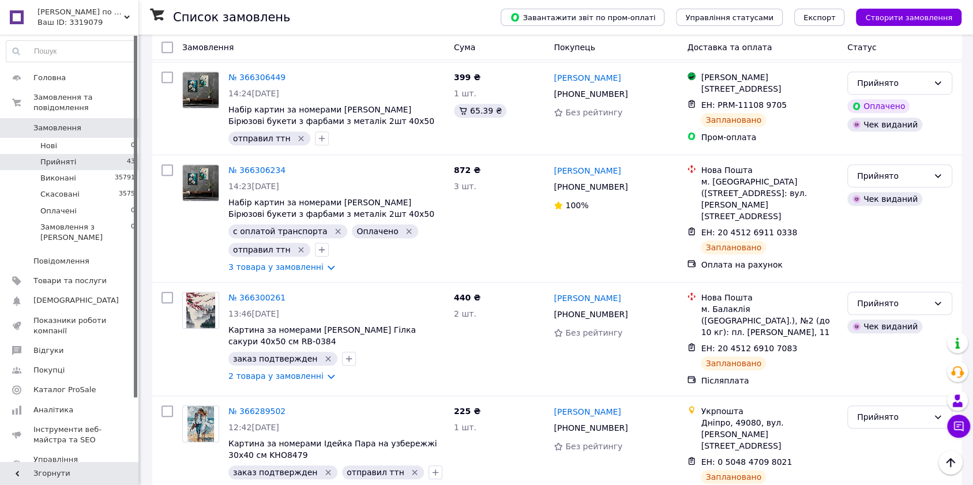
scroll to position [461, 0]
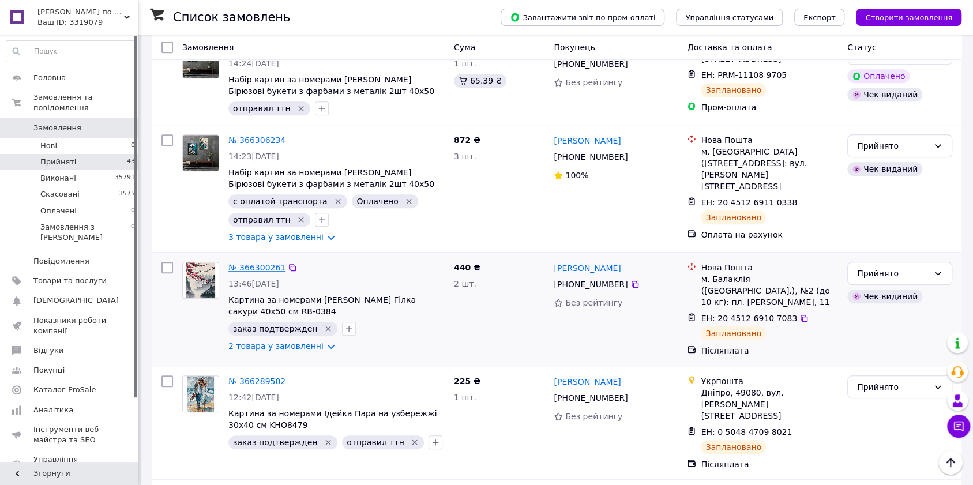
click at [260, 263] on link "№ 366300261" at bounding box center [256, 267] width 57 height 9
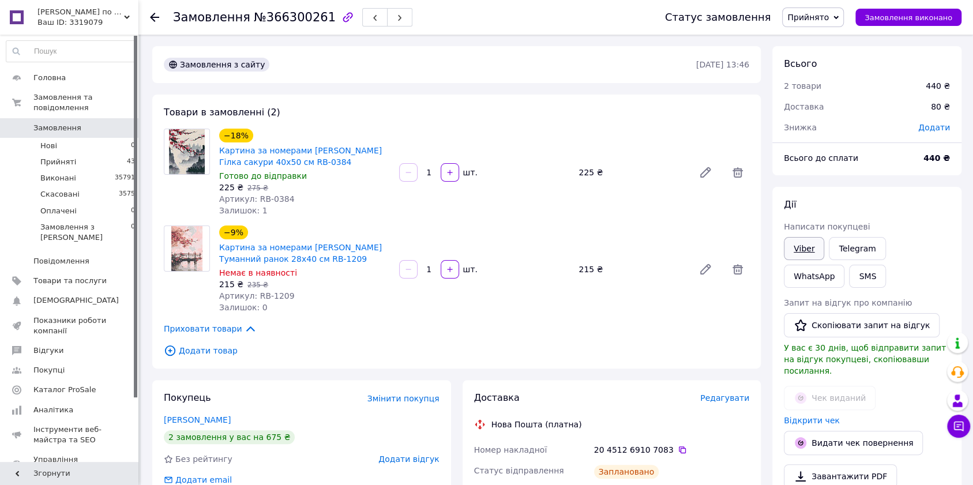
click at [805, 249] on link "Viber" at bounding box center [804, 248] width 40 height 23
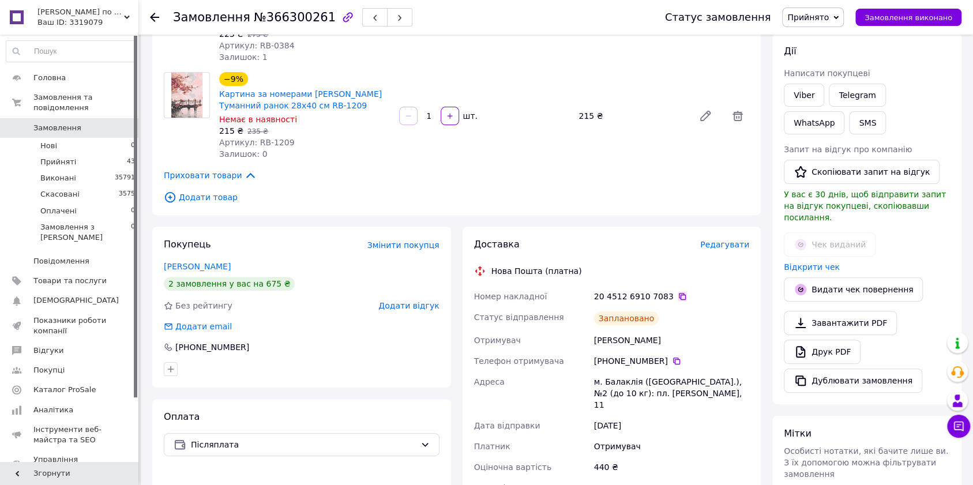
click at [678, 296] on icon at bounding box center [682, 296] width 9 height 9
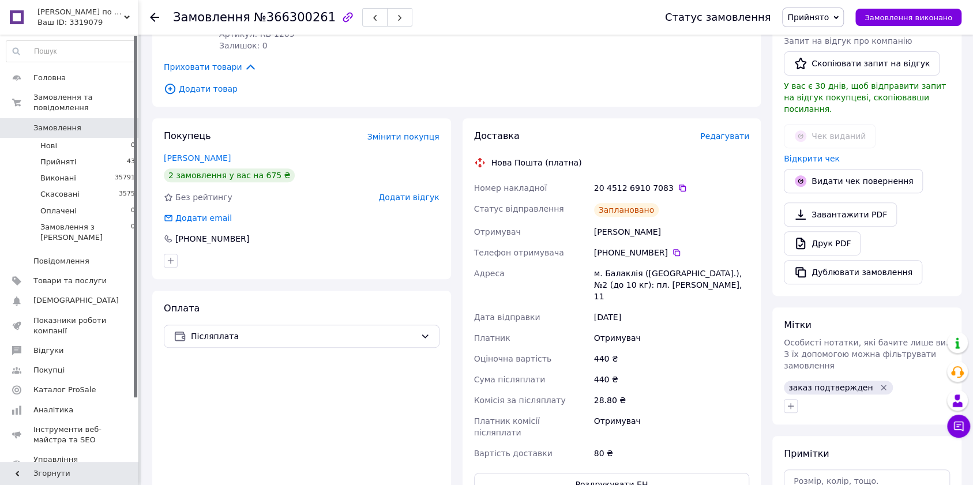
scroll to position [384, 0]
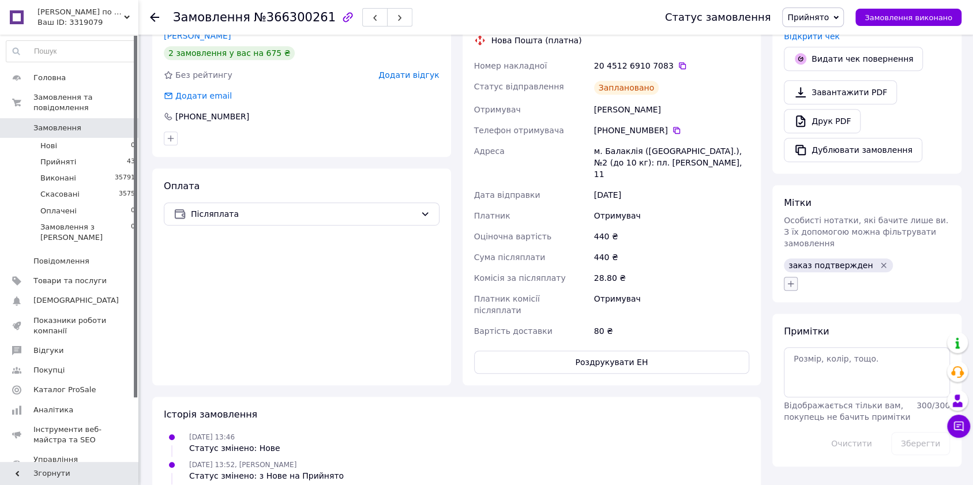
click at [792, 279] on icon "button" at bounding box center [790, 283] width 9 height 9
click at [837, 359] on label "отправил ттн" at bounding box center [829, 363] width 53 height 9
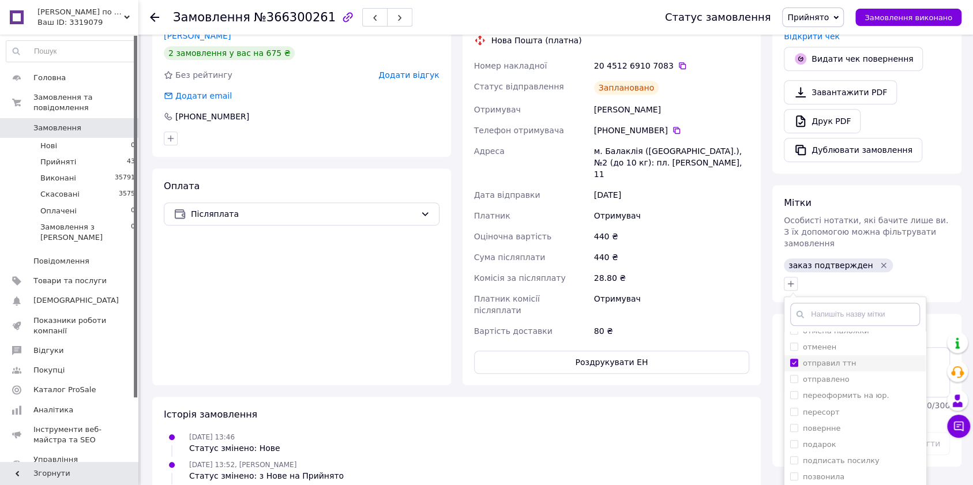
checkbox input "true"
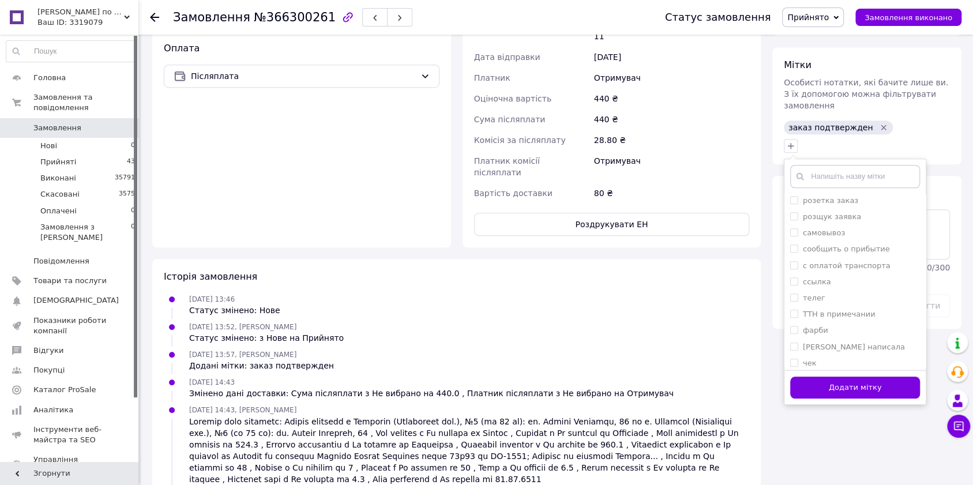
scroll to position [538, 0]
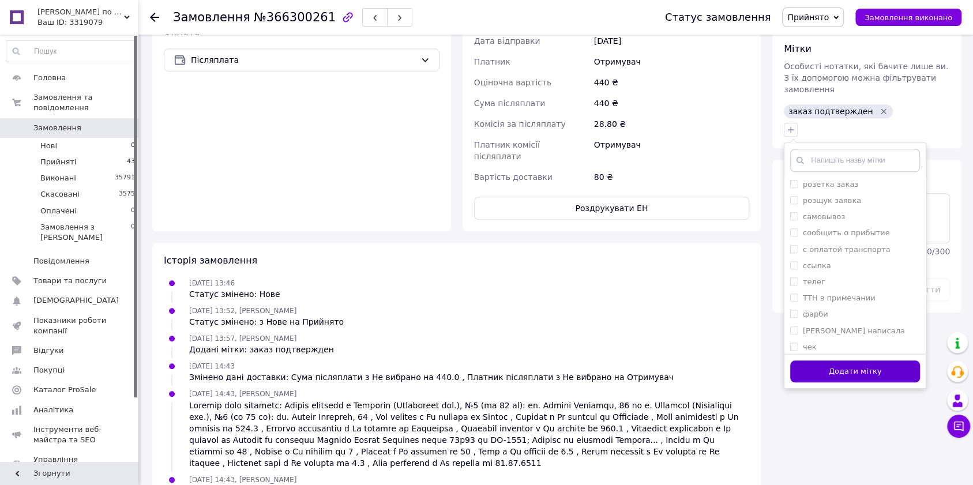
click at [848, 360] on button "Додати мітку" at bounding box center [855, 371] width 130 height 22
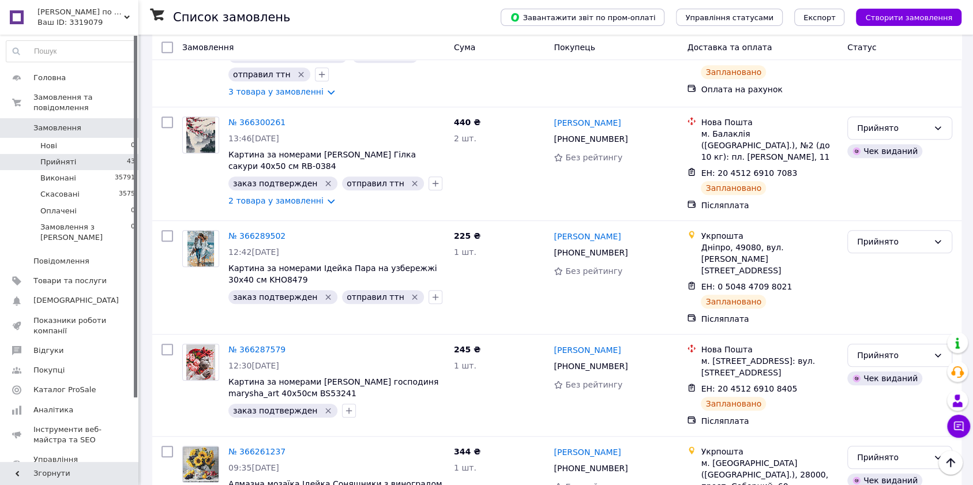
scroll to position [692, 0]
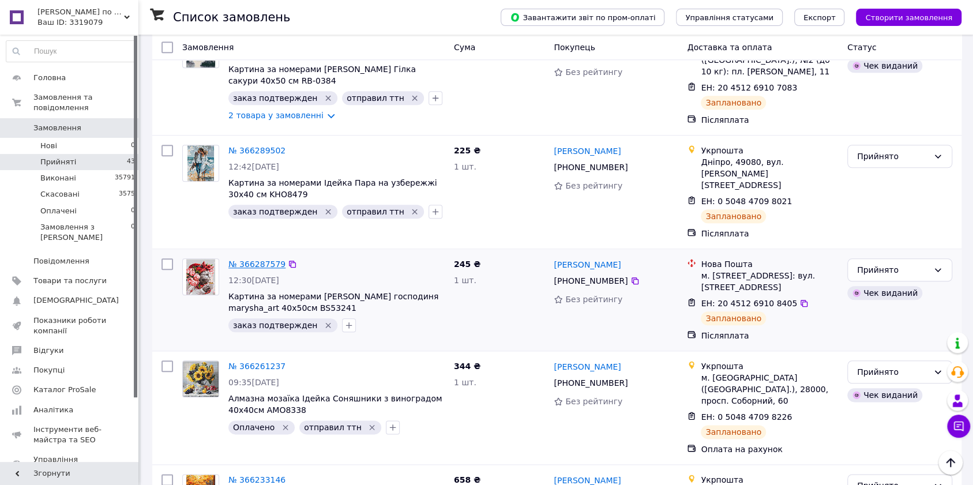
click at [258, 260] on link "№ 366287579" at bounding box center [256, 264] width 57 height 9
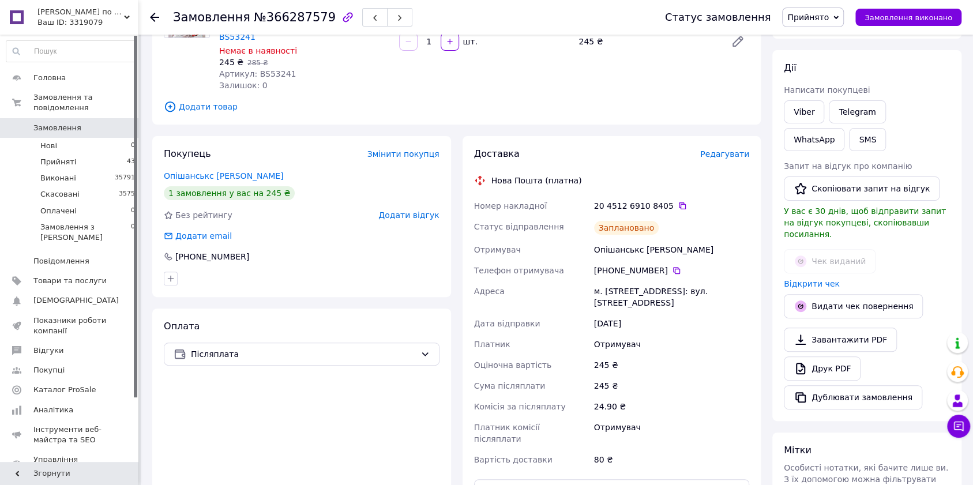
scroll to position [67, 0]
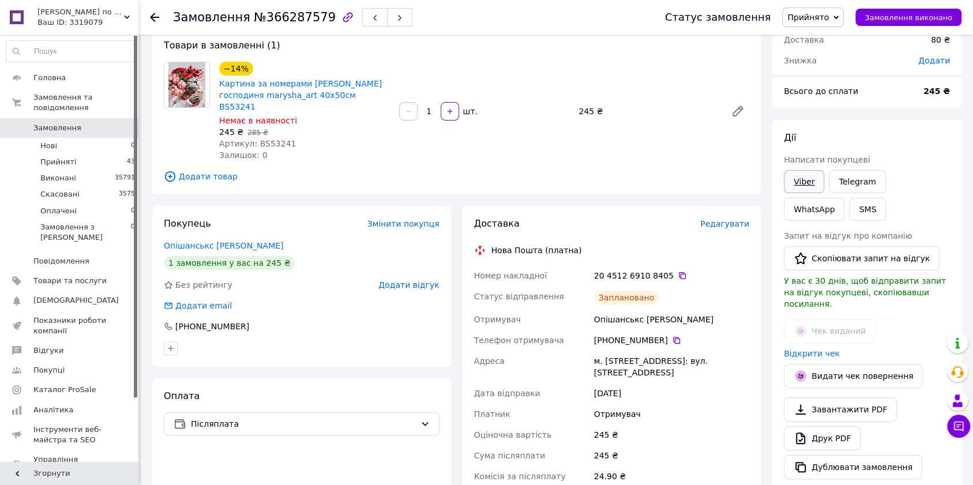
click at [806, 181] on link "Viber" at bounding box center [804, 181] width 40 height 23
click at [678, 271] on icon at bounding box center [682, 275] width 9 height 9
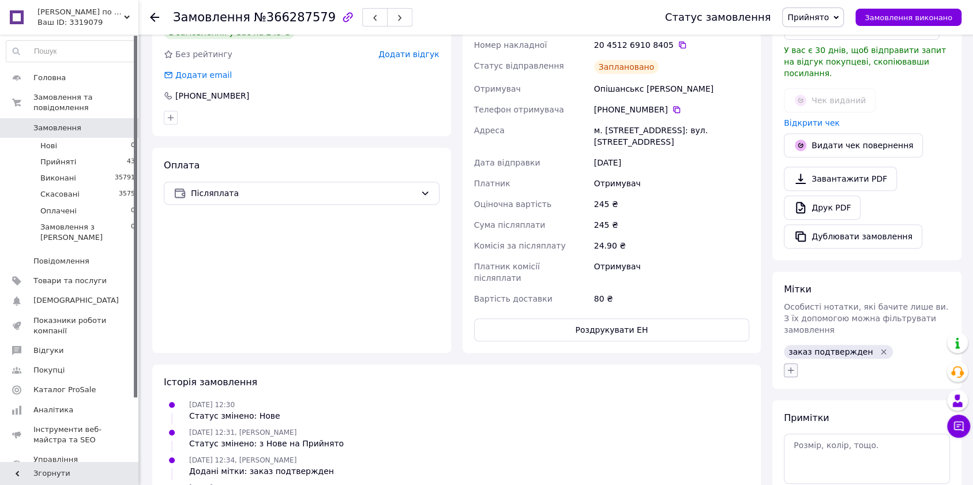
click at [794, 366] on icon "button" at bounding box center [790, 370] width 9 height 9
click at [690, 288] on div "80 ₴" at bounding box center [672, 298] width 160 height 21
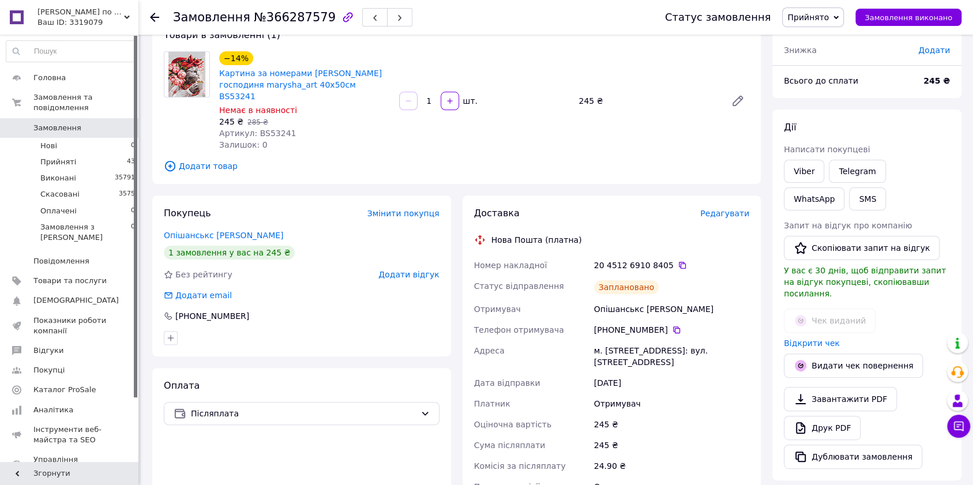
scroll to position [0, 0]
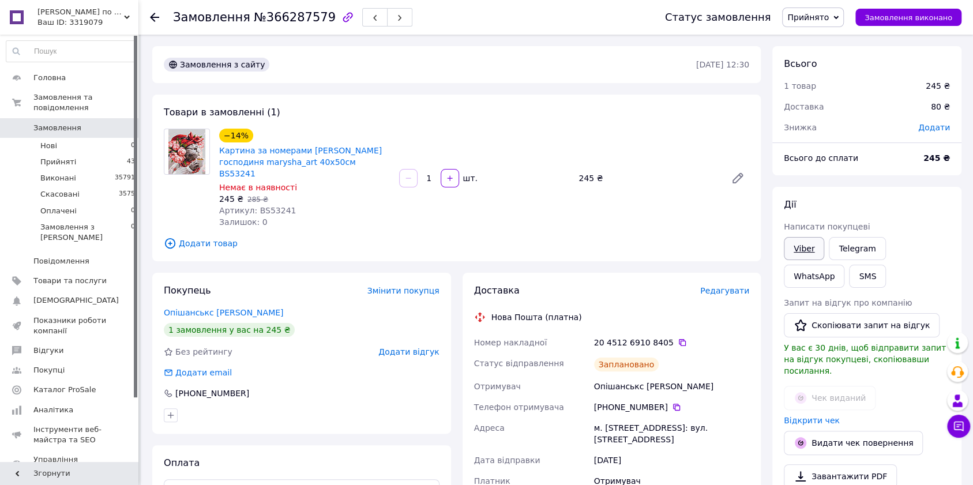
click at [796, 247] on link "Viber" at bounding box center [804, 248] width 40 height 23
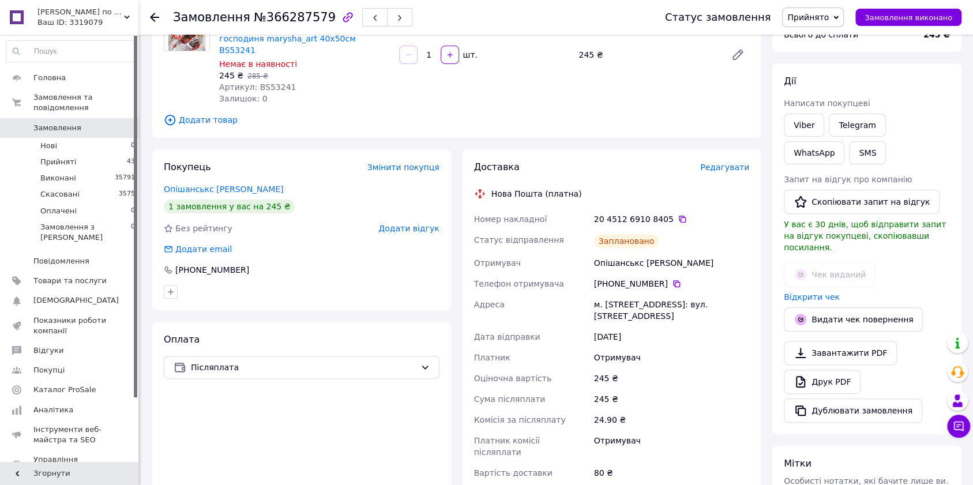
scroll to position [231, 0]
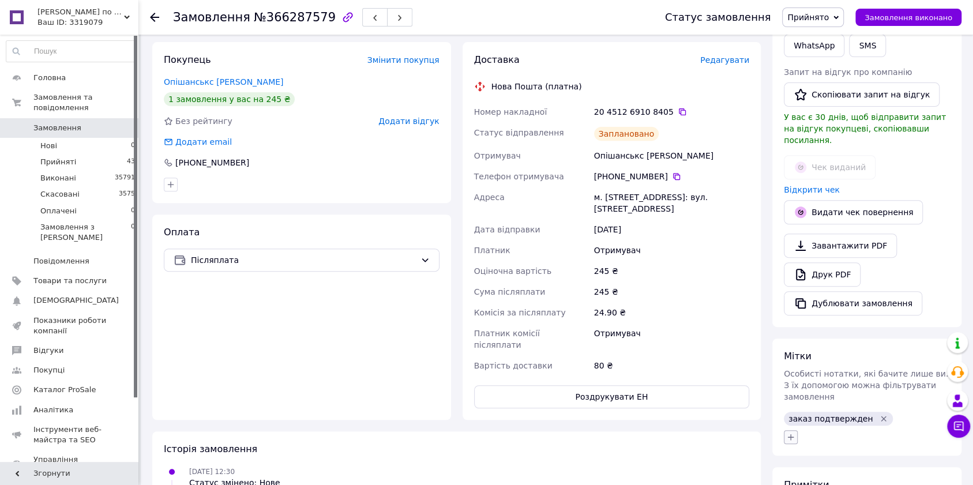
click at [791, 433] on icon "button" at bounding box center [790, 437] width 9 height 9
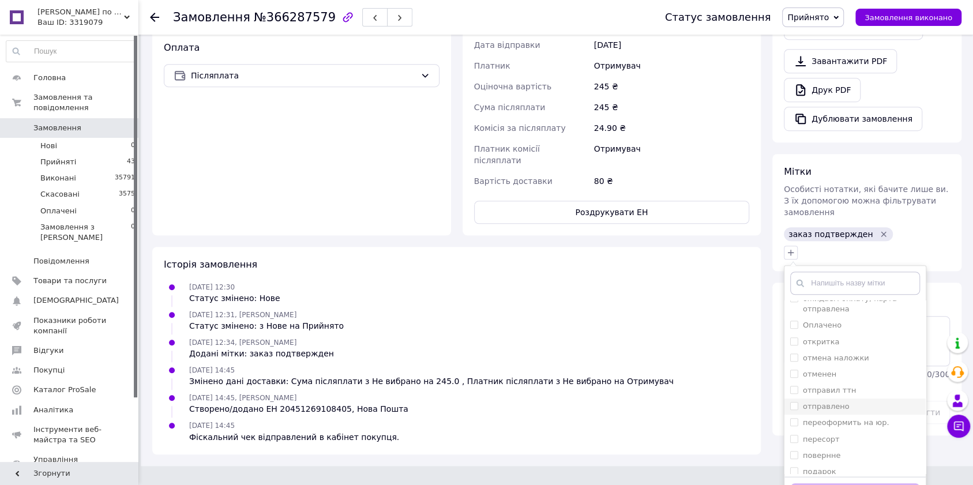
scroll to position [538, 0]
click at [858, 404] on div "отправил ттн" at bounding box center [855, 409] width 130 height 10
checkbox input "true"
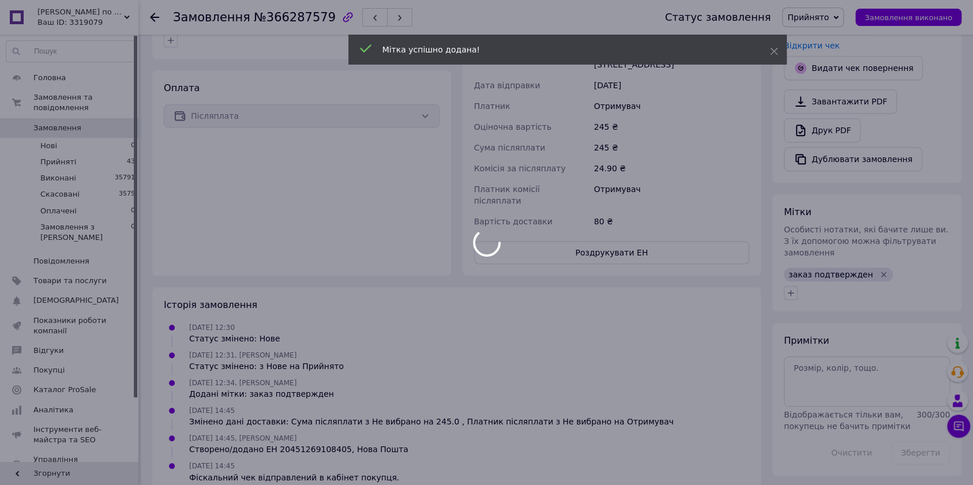
scroll to position [403, 0]
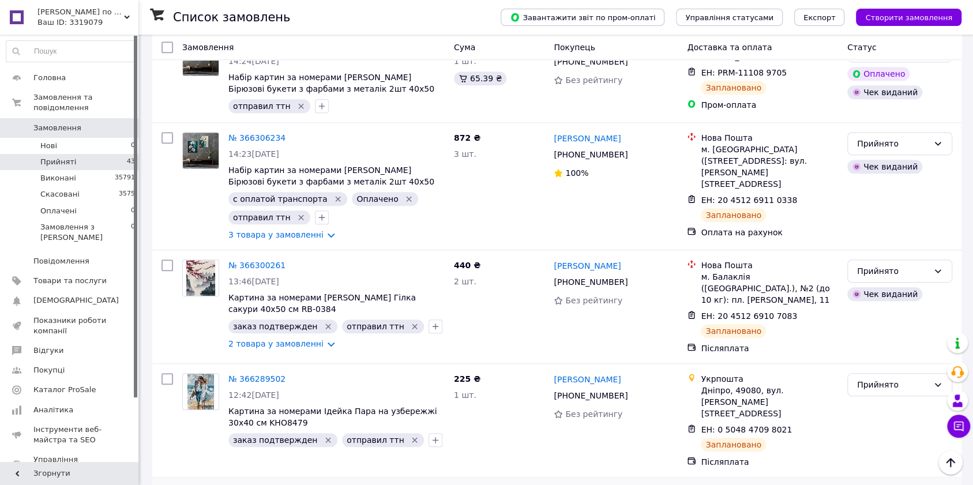
scroll to position [461, 0]
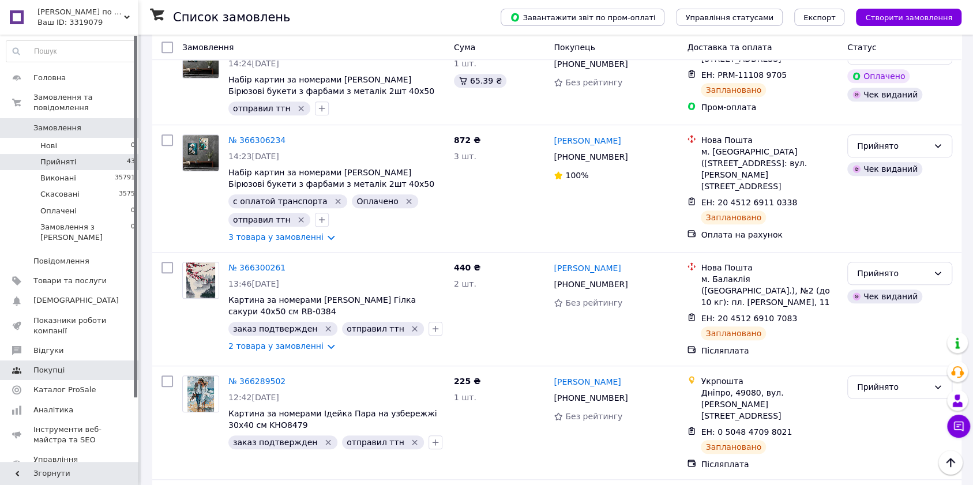
click at [66, 365] on span "Покупці" at bounding box center [69, 370] width 73 height 10
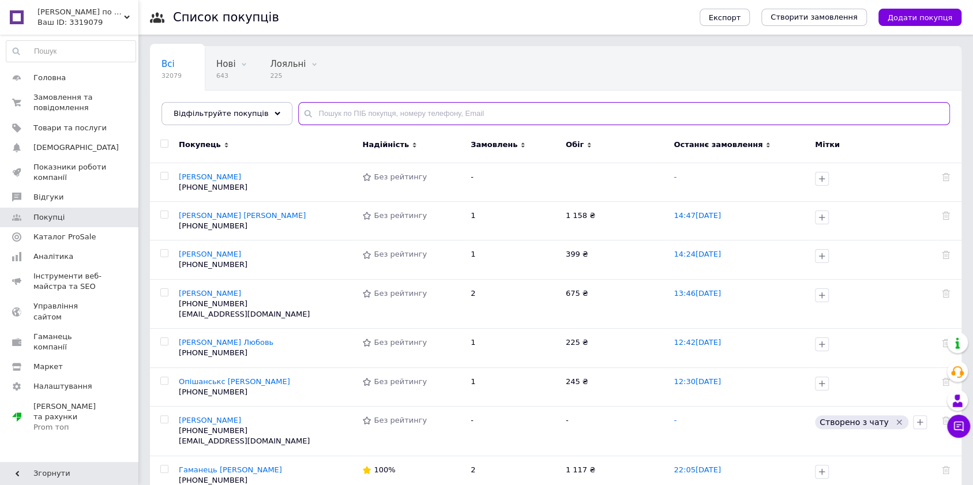
click at [350, 103] on input "text" at bounding box center [624, 113] width 652 height 23
paste input "[PHONE_NUMBER]"
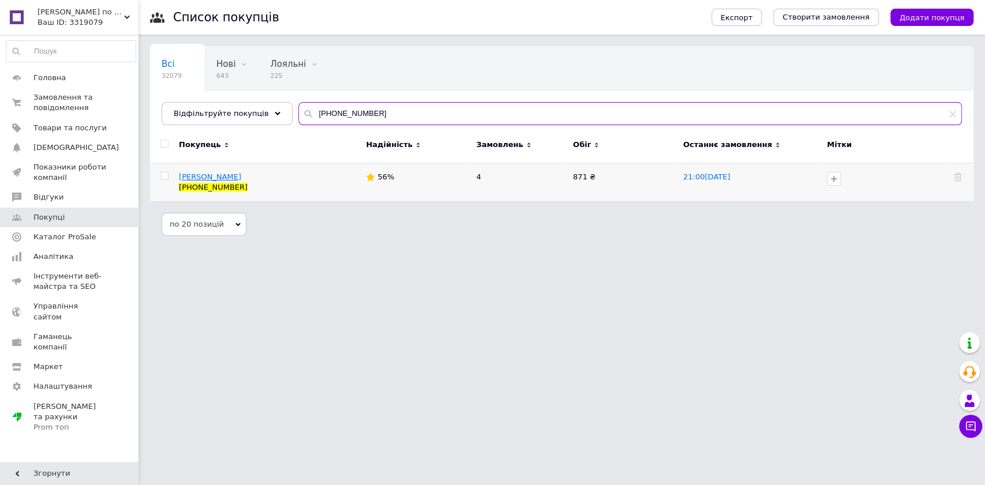
type input "[PHONE_NUMBER]"
click at [232, 176] on span "[PERSON_NAME]" at bounding box center [210, 176] width 62 height 9
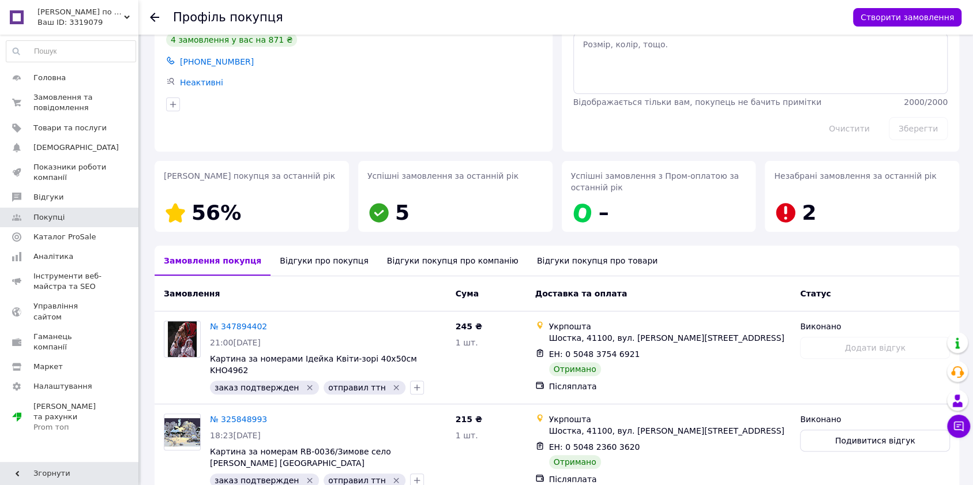
scroll to position [77, 0]
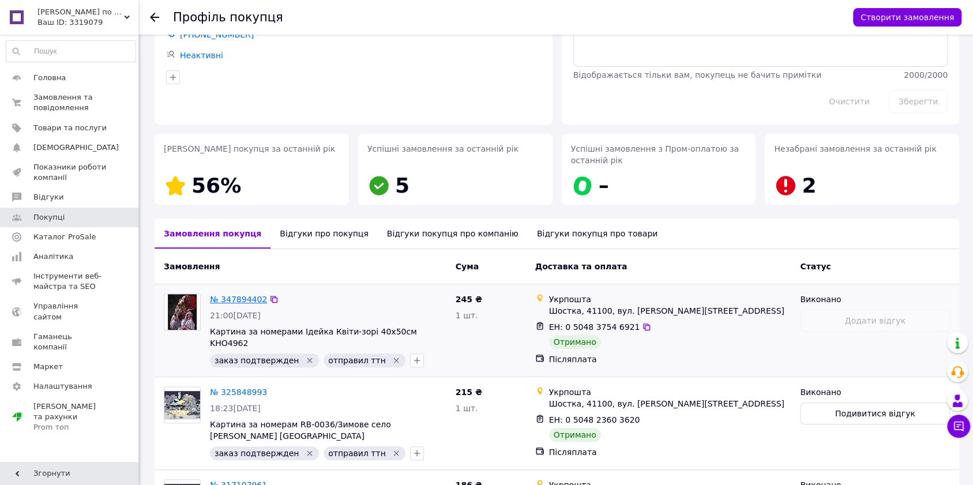
click at [249, 299] on link "№ 347894402" at bounding box center [238, 299] width 57 height 9
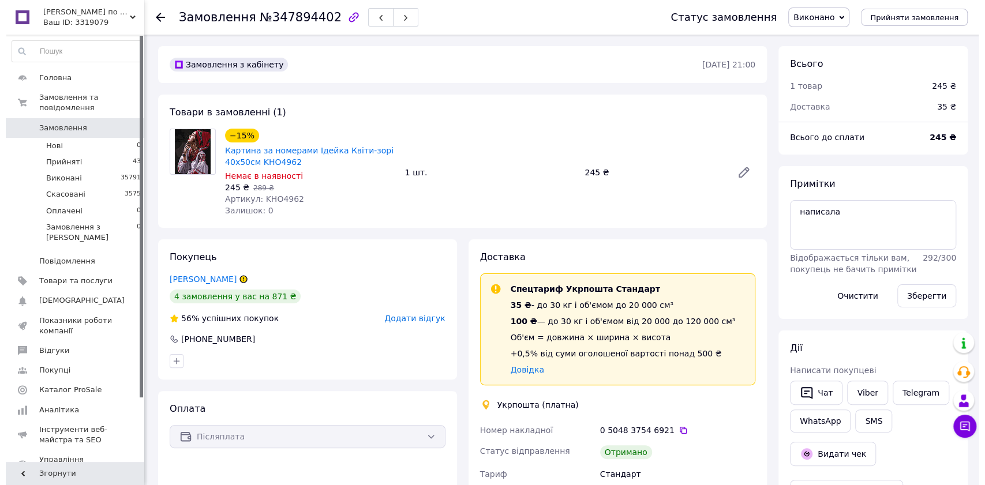
scroll to position [20, 0]
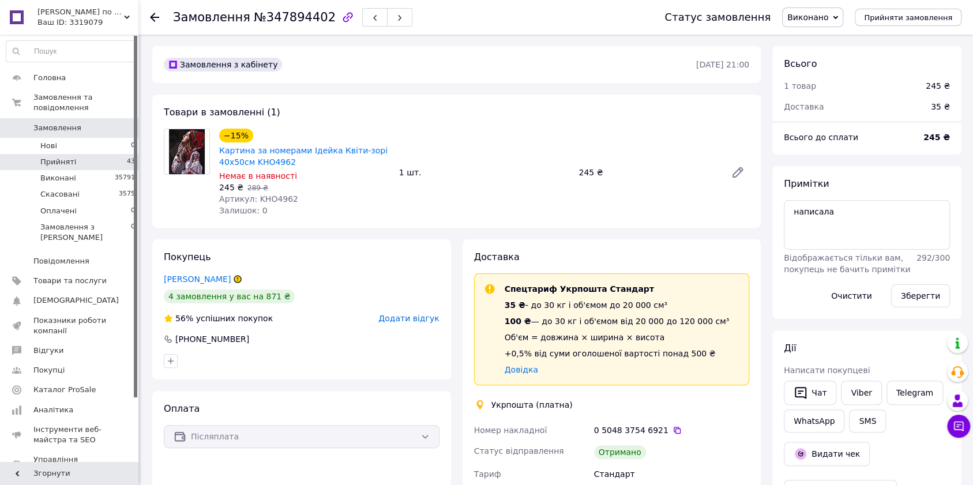
click at [56, 157] on span "Прийняті" at bounding box center [58, 162] width 36 height 10
